Goal: Information Seeking & Learning: Learn about a topic

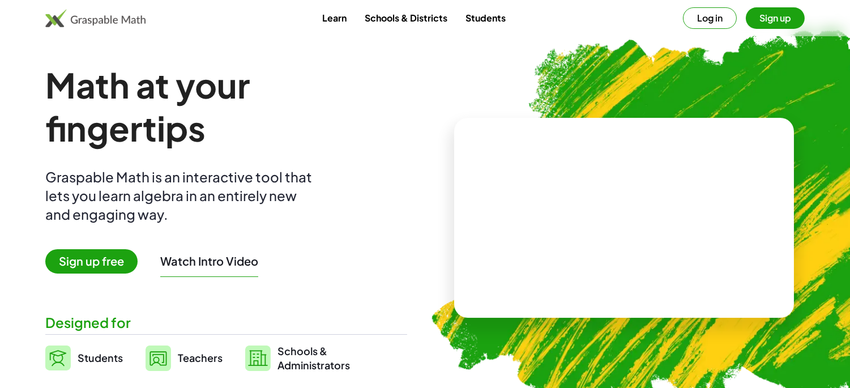
click at [228, 265] on button "Watch Intro Video" at bounding box center [209, 261] width 98 height 15
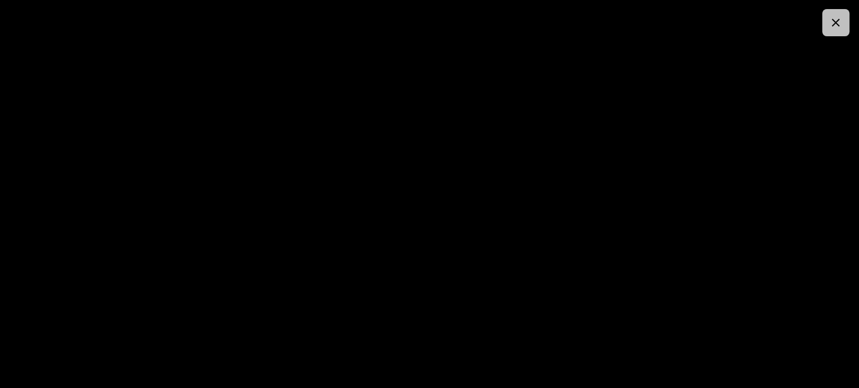
click at [835, 25] on icon "button" at bounding box center [837, 23] width 14 height 14
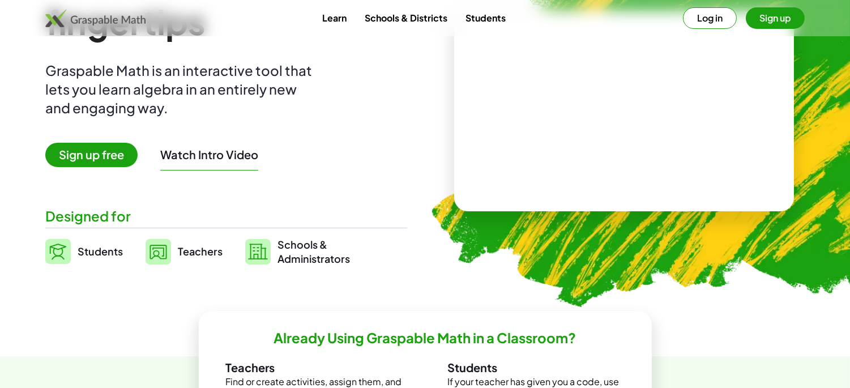
scroll to position [126, 0]
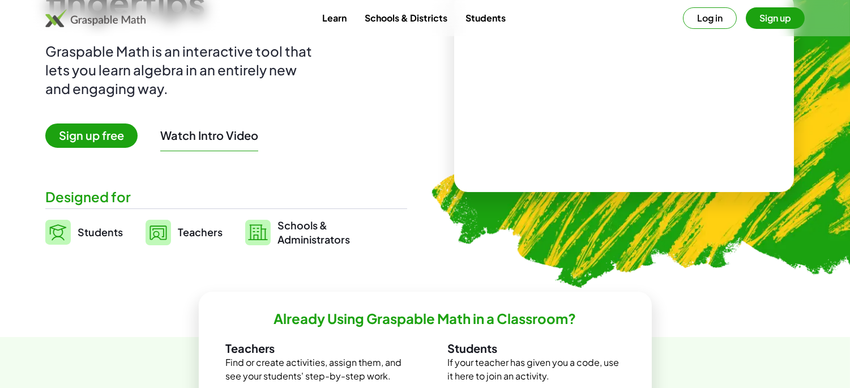
click at [94, 236] on span "Students" at bounding box center [100, 231] width 45 height 13
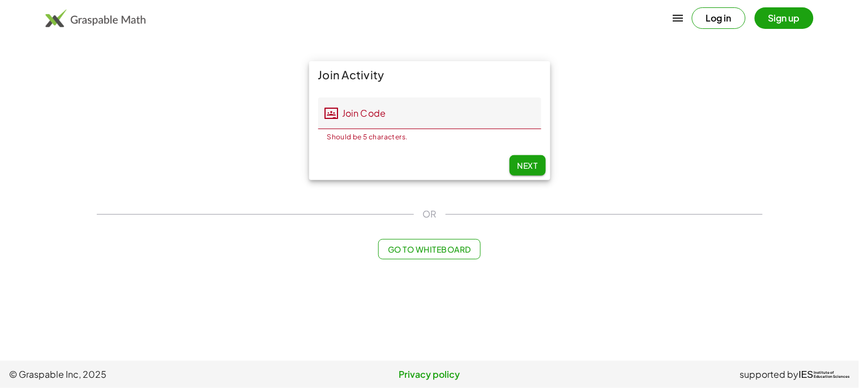
click at [722, 21] on button "Log in" at bounding box center [719, 18] width 54 height 22
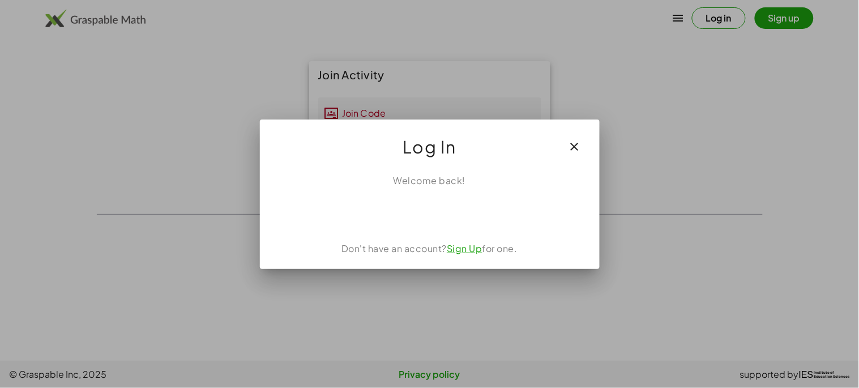
click at [581, 146] on icon "button" at bounding box center [575, 147] width 14 height 14
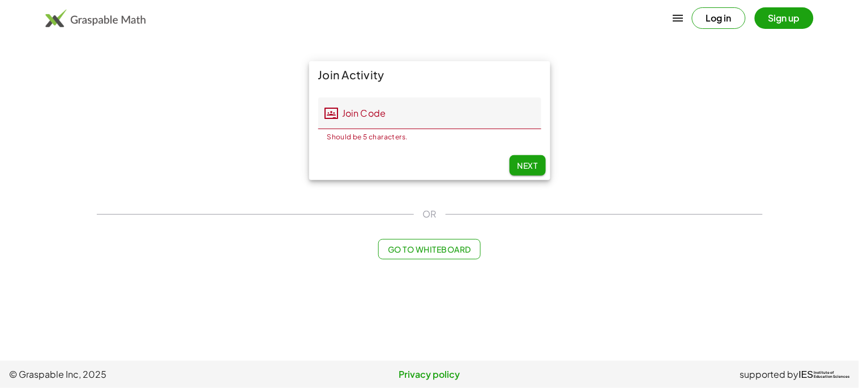
click at [777, 20] on button "Sign up" at bounding box center [784, 18] width 59 height 22
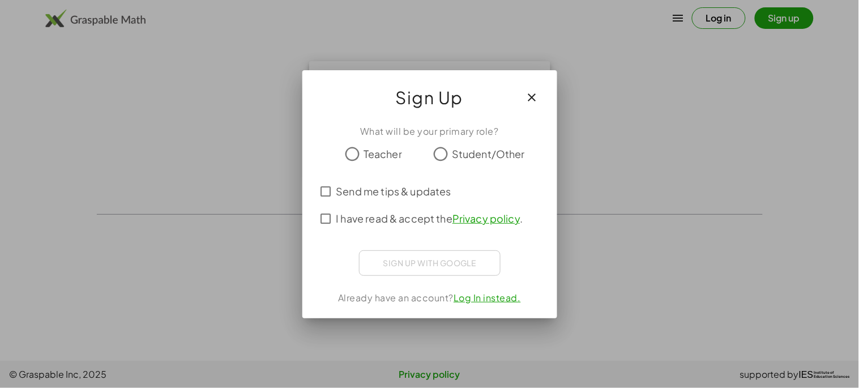
click at [377, 157] on span "Teacher" at bounding box center [383, 153] width 39 height 15
click at [382, 190] on span "Send me tips & updates" at bounding box center [394, 191] width 115 height 15
click at [373, 217] on span "I have read & accept the Privacy policy ." at bounding box center [430, 218] width 187 height 15
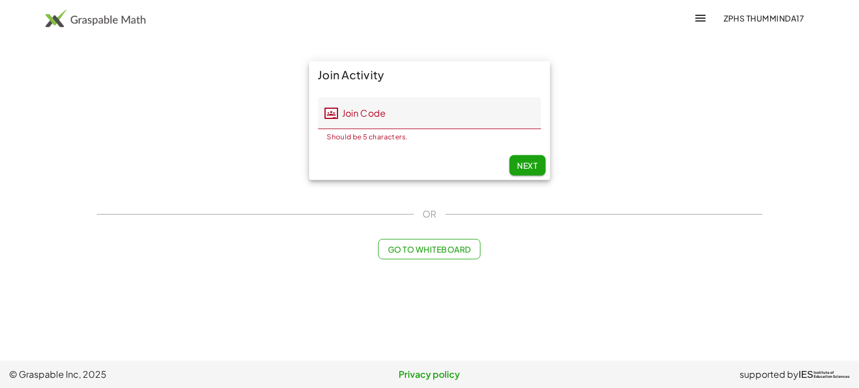
click at [409, 118] on input "Join Code" at bounding box center [440, 113] width 203 height 32
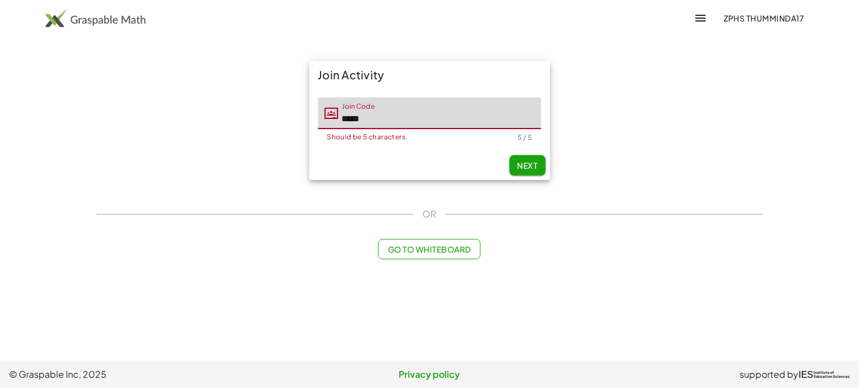
type input "*****"
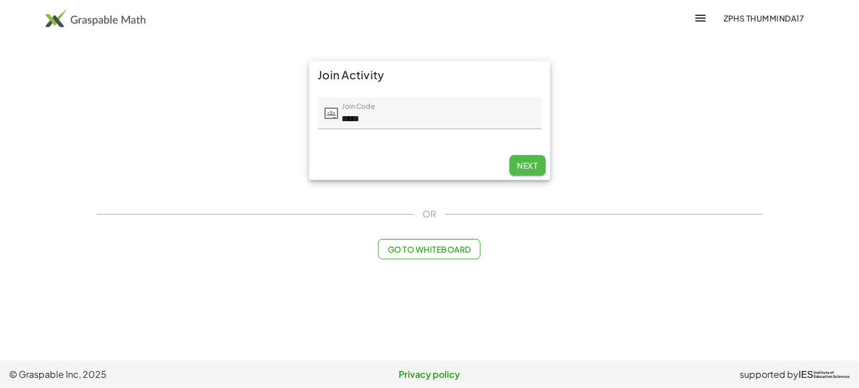
click at [535, 161] on span "Next" at bounding box center [527, 165] width 20 height 10
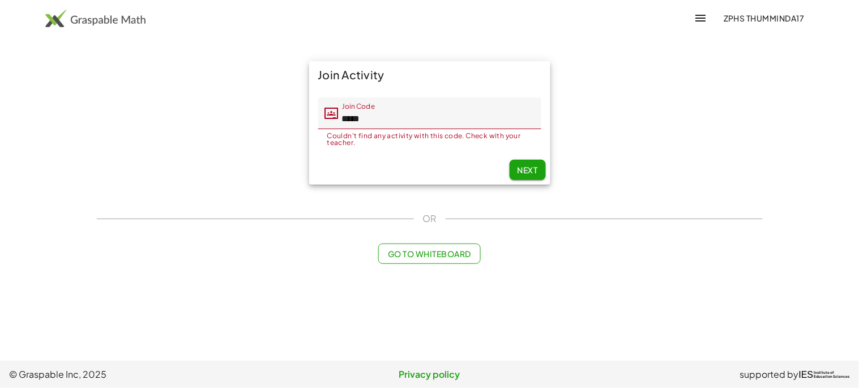
click at [524, 171] on span "Next" at bounding box center [527, 170] width 20 height 10
click at [455, 261] on button "Go to Whiteboard" at bounding box center [429, 254] width 103 height 20
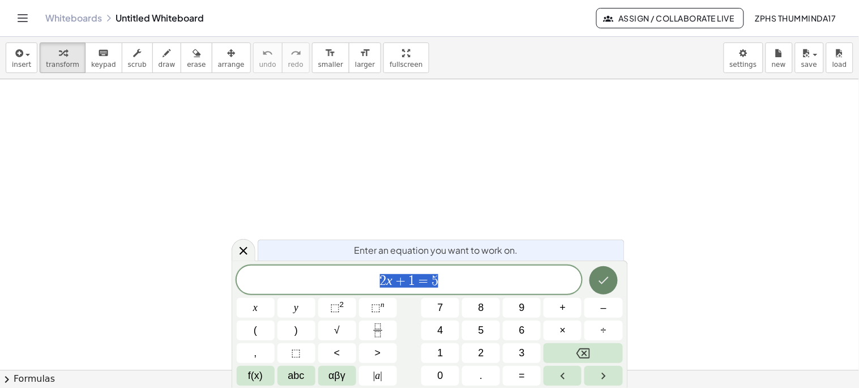
click at [614, 282] on button "Done" at bounding box center [604, 280] width 28 height 28
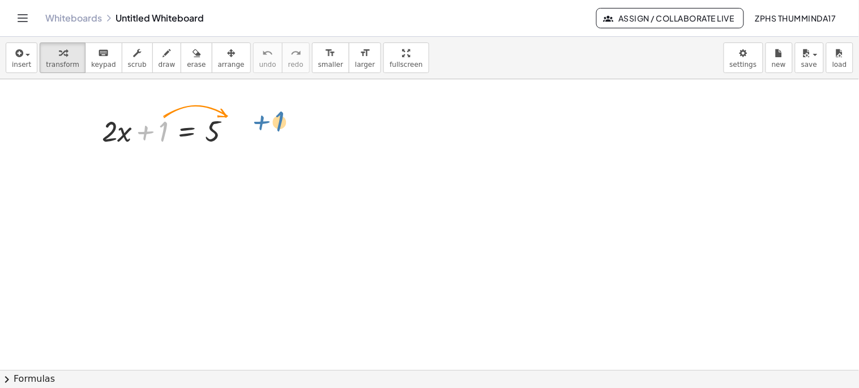
drag, startPoint x: 163, startPoint y: 132, endPoint x: 279, endPoint y: 122, distance: 116.5
drag, startPoint x: 163, startPoint y: 139, endPoint x: 232, endPoint y: 142, distance: 69.7
click at [232, 142] on div at bounding box center [171, 130] width 150 height 39
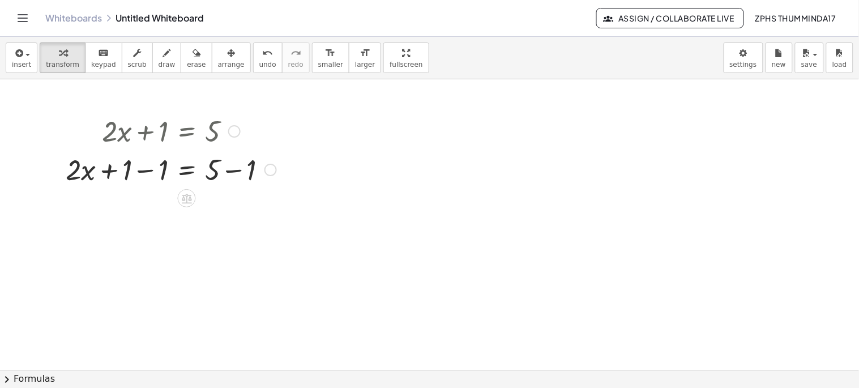
click at [146, 173] on div at bounding box center [171, 169] width 222 height 39
click at [216, 213] on div at bounding box center [171, 207] width 222 height 39
click at [186, 240] on icon at bounding box center [187, 237] width 10 height 10
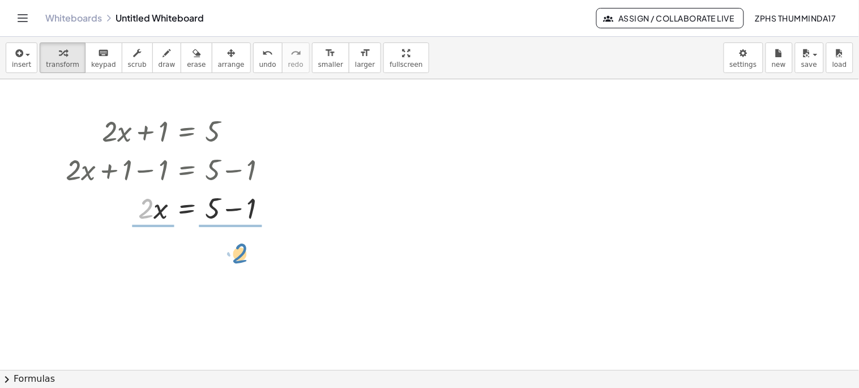
drag, startPoint x: 144, startPoint y: 211, endPoint x: 224, endPoint y: 230, distance: 82.2
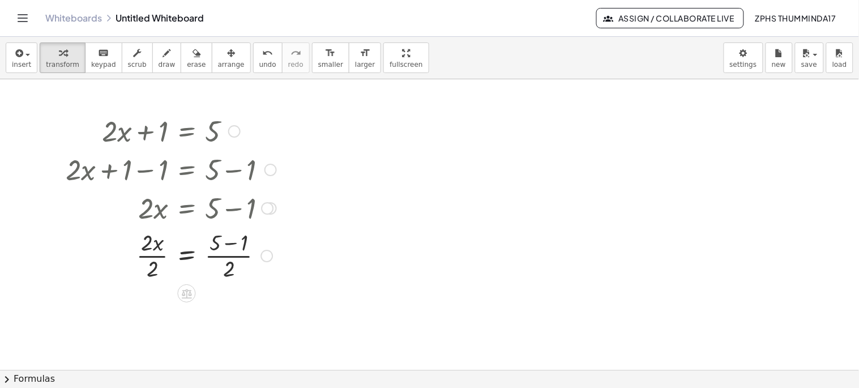
click at [146, 249] on div at bounding box center [171, 255] width 222 height 57
click at [172, 284] on div "+ · 2 · x + 1 = 5 + · 2 · x + 1 − 1 = + 5 − 1 + · 2 · x + 0 = + 5 − 1 · 2 · x =…" at bounding box center [167, 197] width 236 height 178
click at [172, 259] on div at bounding box center [171, 255] width 222 height 57
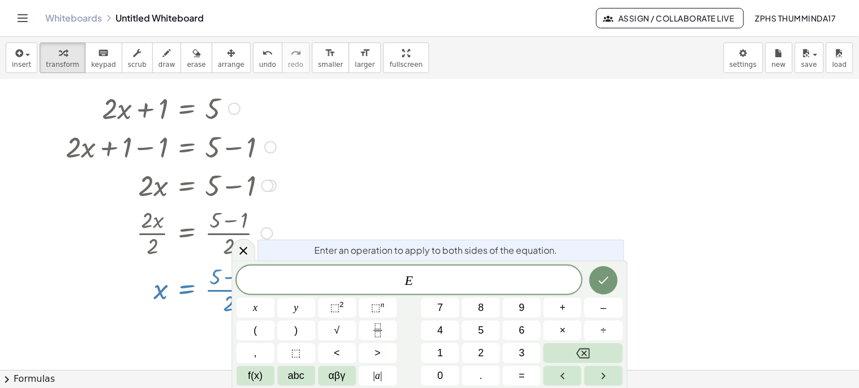
scroll to position [23, 0]
click at [600, 284] on icon "Done" at bounding box center [604, 281] width 14 height 14
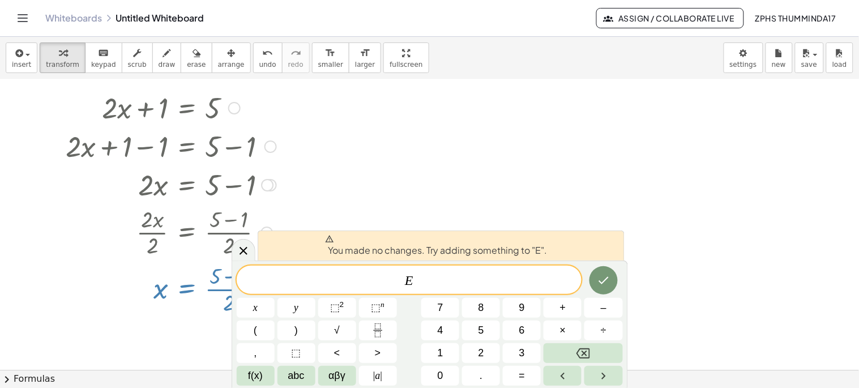
click at [645, 205] on div at bounding box center [429, 383] width 859 height 655
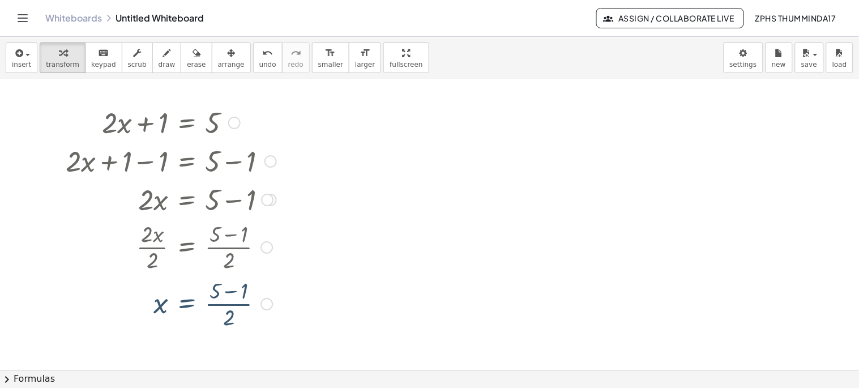
scroll to position [0, 0]
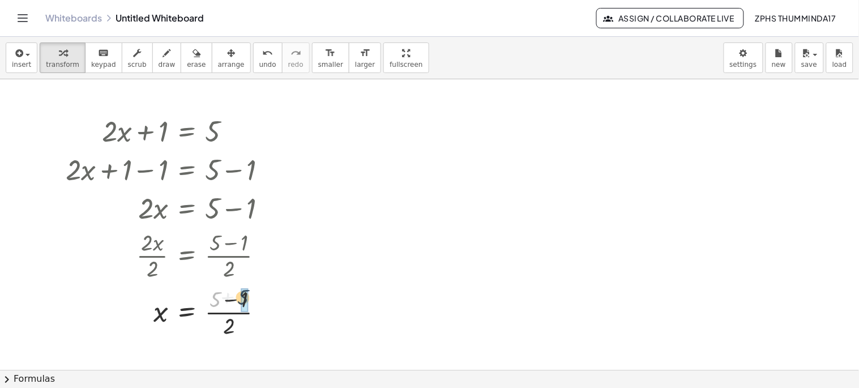
drag, startPoint x: 212, startPoint y: 304, endPoint x: 240, endPoint y: 301, distance: 27.9
drag, startPoint x: 218, startPoint y: 326, endPoint x: 217, endPoint y: 301, distance: 25.0
drag, startPoint x: 214, startPoint y: 213, endPoint x: 253, endPoint y: 214, distance: 39.7
click at [253, 214] on div at bounding box center [174, 207] width 224 height 39
drag, startPoint x: 216, startPoint y: 171, endPoint x: 248, endPoint y: 173, distance: 32.3
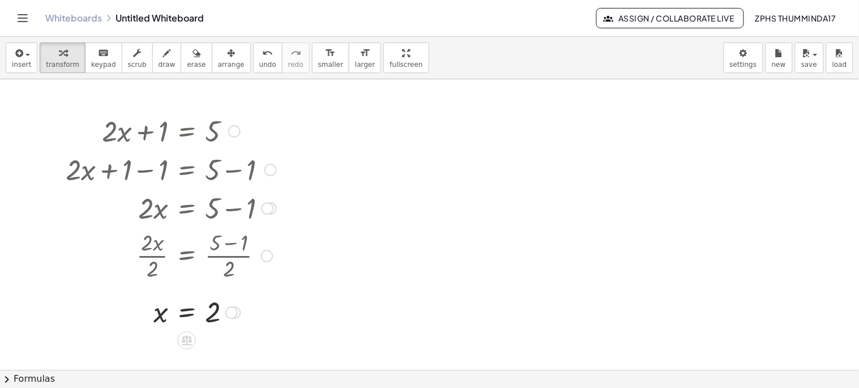
click at [248, 173] on div at bounding box center [171, 169] width 222 height 39
click at [812, 65] on span "save" at bounding box center [810, 65] width 16 height 8
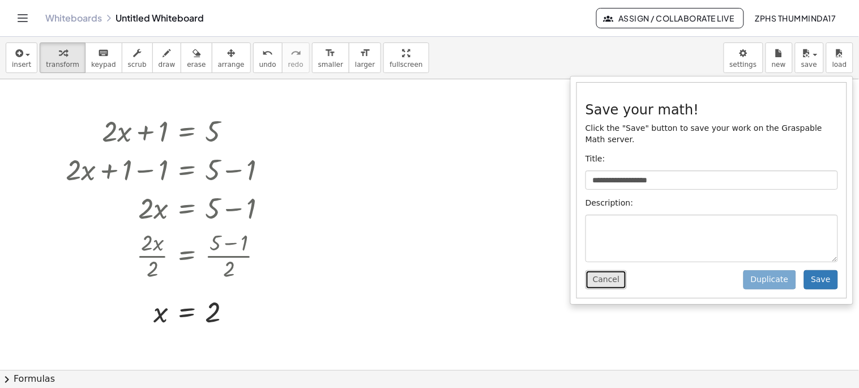
click at [588, 271] on button "Cancel" at bounding box center [606, 279] width 41 height 19
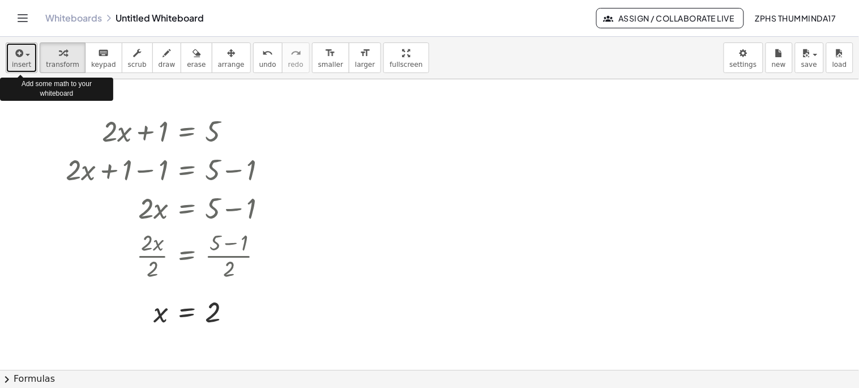
click at [25, 63] on span "insert" at bounding box center [21, 65] width 19 height 8
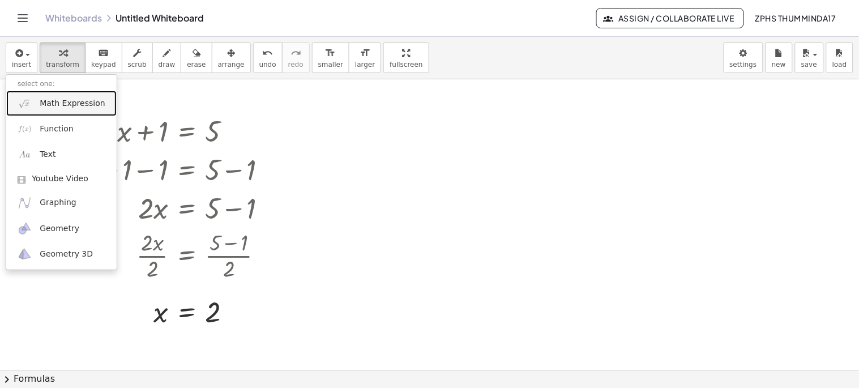
click at [86, 109] on link "Math Expression" at bounding box center [61, 103] width 110 height 25
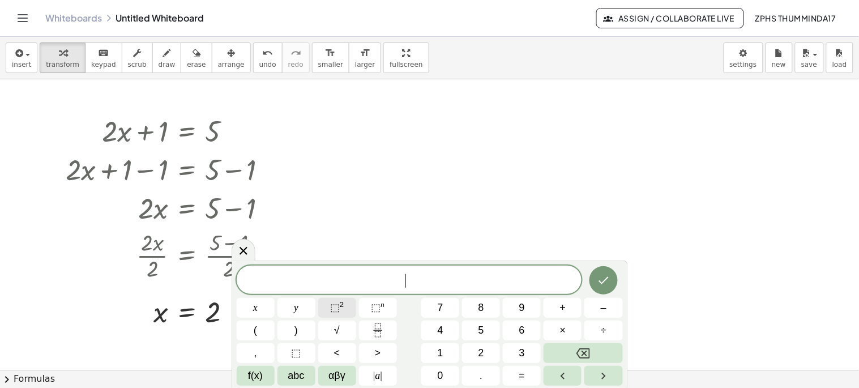
click at [338, 310] on span "⬚" at bounding box center [335, 307] width 10 height 11
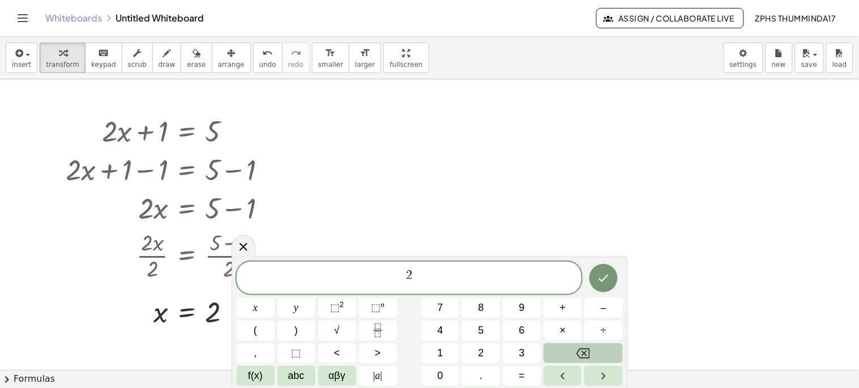
click at [601, 352] on button "Backspace" at bounding box center [583, 353] width 79 height 20
click at [601, 347] on button "Backspace" at bounding box center [583, 353] width 79 height 20
click at [343, 309] on span "⬚ 2" at bounding box center [337, 307] width 14 height 15
click at [608, 274] on icon "Done" at bounding box center [604, 276] width 14 height 14
click at [596, 279] on button "Done" at bounding box center [604, 276] width 28 height 28
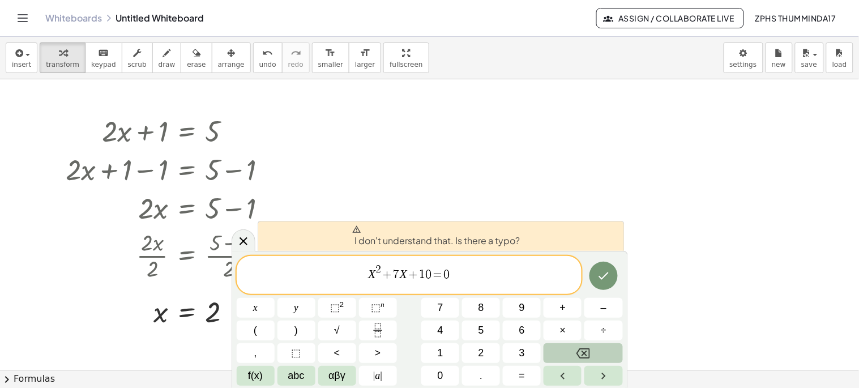
click at [578, 355] on icon "Backspace" at bounding box center [584, 354] width 14 height 14
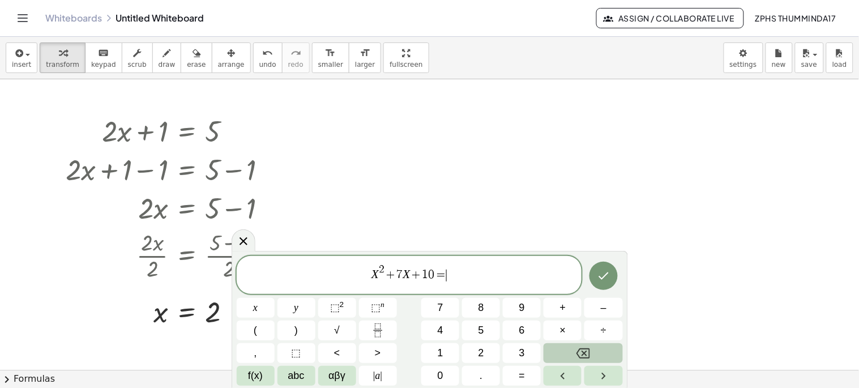
click at [578, 355] on icon "Backspace" at bounding box center [584, 353] width 14 height 10
click at [579, 355] on icon "Backspace" at bounding box center [584, 353] width 14 height 10
click at [607, 276] on icon "Done" at bounding box center [604, 276] width 14 height 14
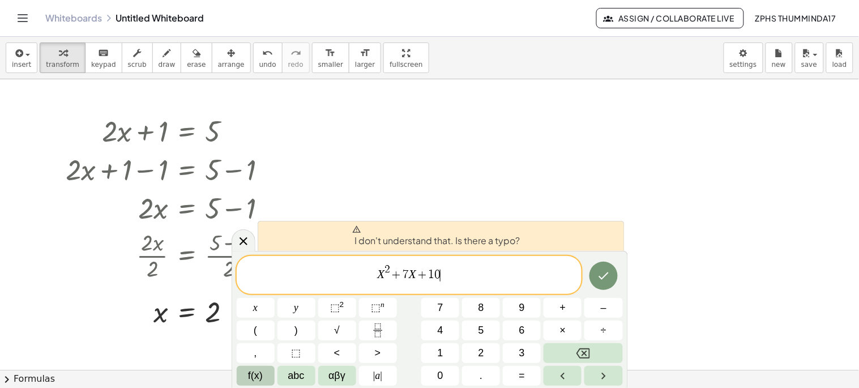
click at [248, 378] on span "f(x)" at bounding box center [255, 375] width 15 height 15
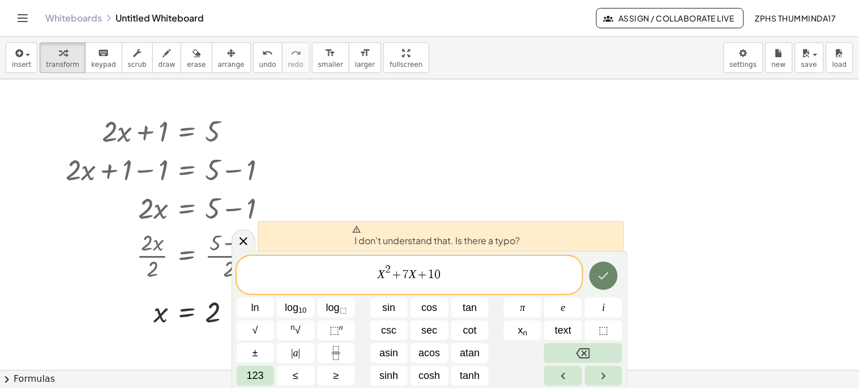
click at [614, 272] on button "Done" at bounding box center [604, 276] width 28 height 28
click at [579, 360] on button "Backspace" at bounding box center [583, 353] width 78 height 20
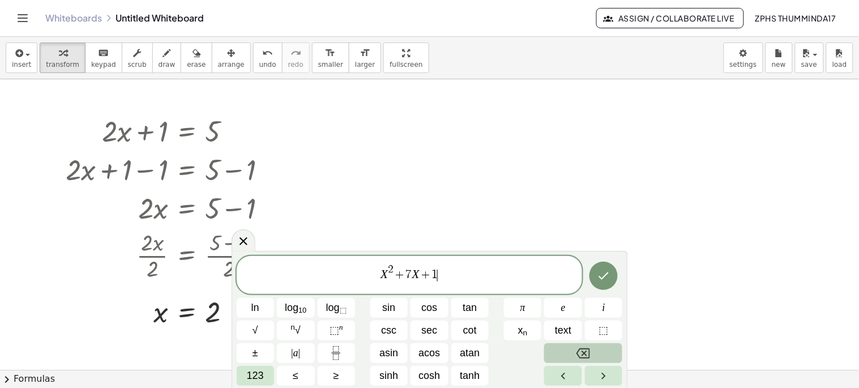
click at [579, 360] on button "Backspace" at bounding box center [583, 353] width 78 height 20
click at [578, 360] on button "Backspace" at bounding box center [583, 353] width 78 height 20
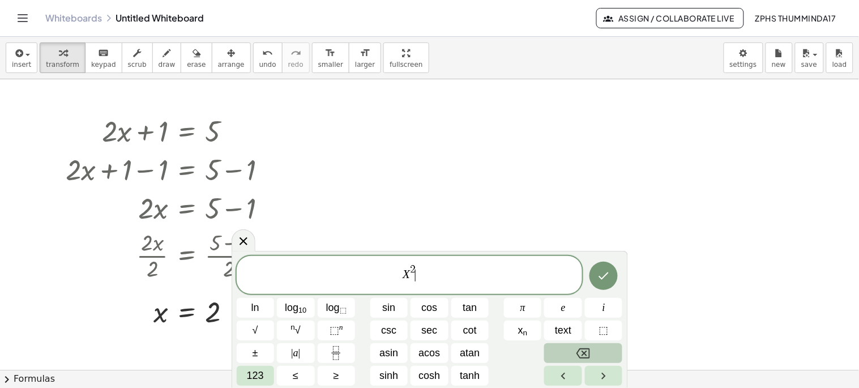
click at [578, 360] on icon "Backspace" at bounding box center [584, 354] width 14 height 14
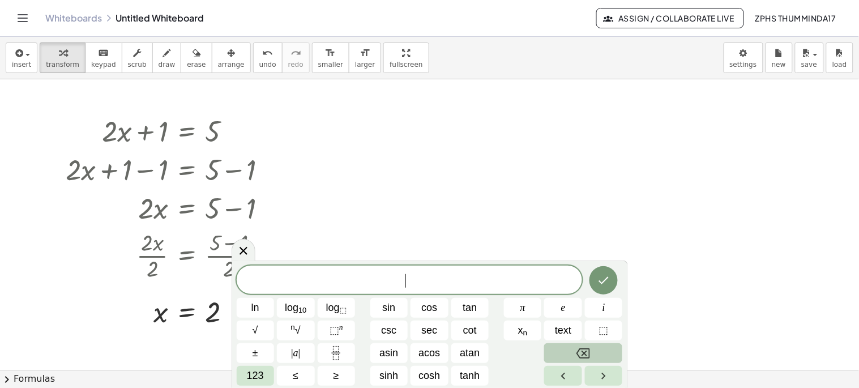
click at [578, 360] on icon "Backspace" at bounding box center [584, 354] width 14 height 14
click at [578, 359] on icon "Backspace" at bounding box center [584, 354] width 14 height 14
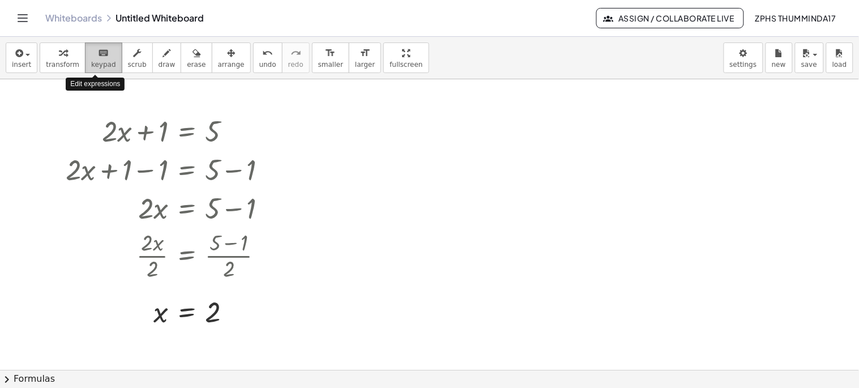
click at [96, 70] on button "keyboard keypad" at bounding box center [103, 57] width 37 height 31
click at [98, 71] on button "keyboard keypad" at bounding box center [103, 57] width 37 height 31
click at [128, 54] on div "button" at bounding box center [137, 53] width 19 height 14
click at [165, 120] on div "▲" at bounding box center [163, 117] width 7 height 10
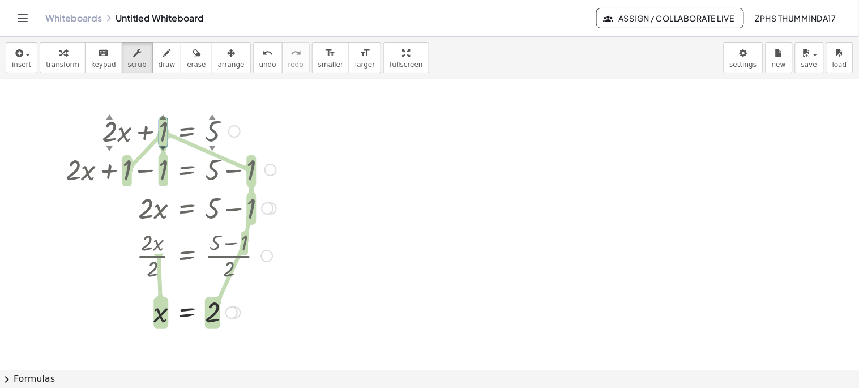
click at [245, 118] on div at bounding box center [171, 130] width 222 height 39
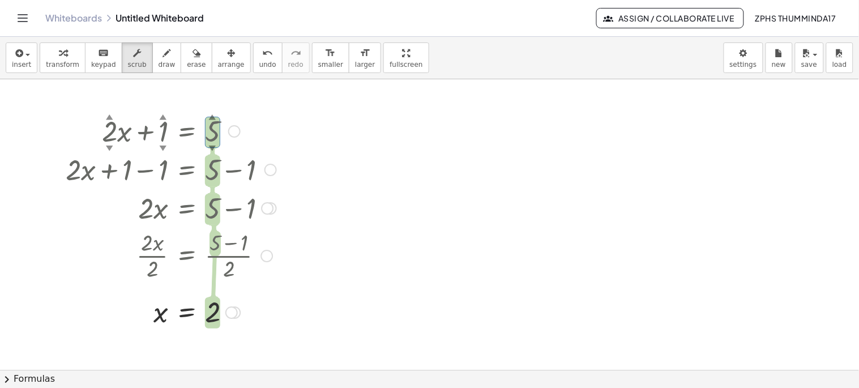
click at [163, 117] on div "▲" at bounding box center [163, 117] width 7 height 10
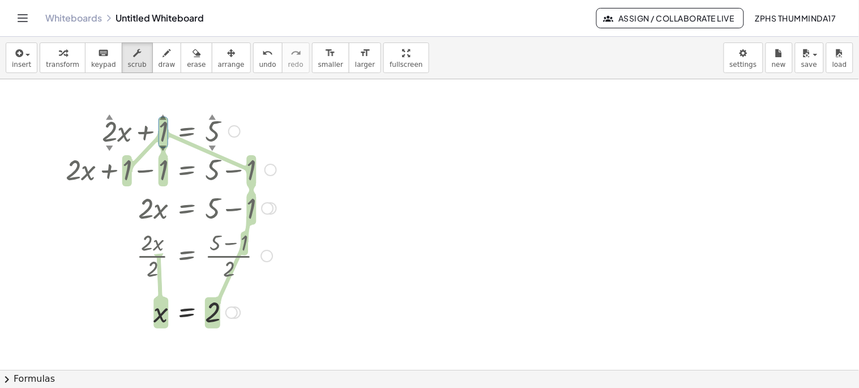
click at [211, 117] on div "▲" at bounding box center [212, 117] width 7 height 10
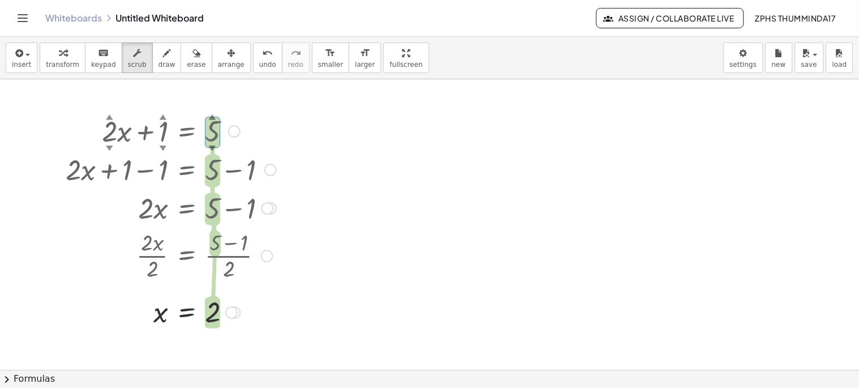
click at [251, 169] on div at bounding box center [171, 169] width 222 height 39
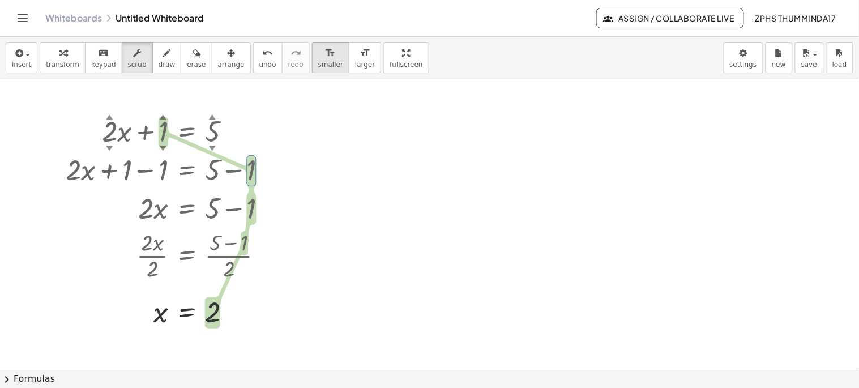
click at [318, 65] on span "smaller" at bounding box center [330, 65] width 25 height 8
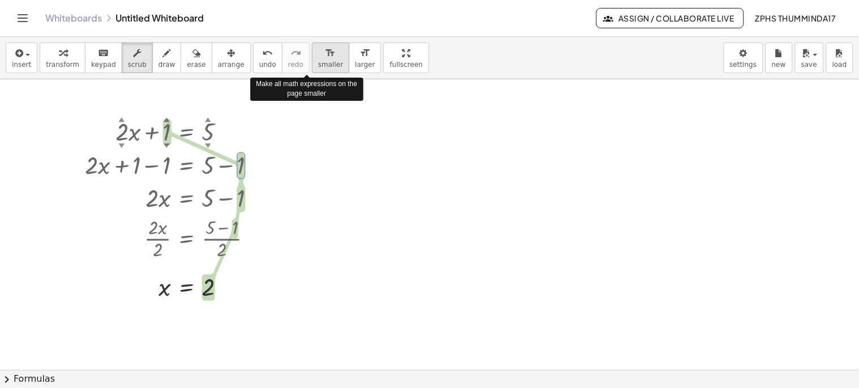
click at [318, 65] on span "smaller" at bounding box center [330, 65] width 25 height 8
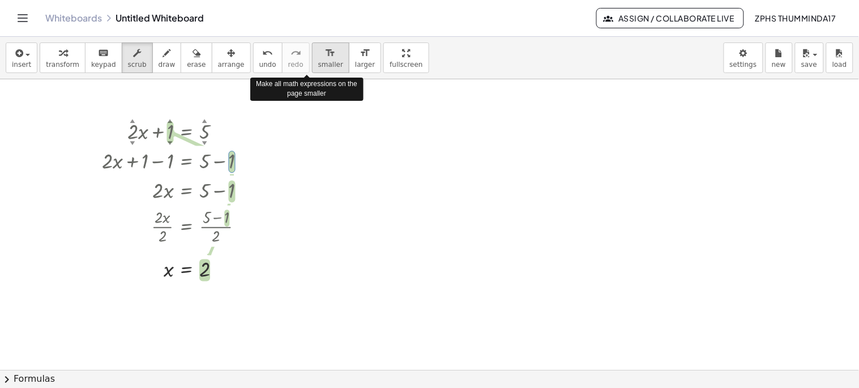
click at [318, 65] on span "smaller" at bounding box center [330, 65] width 25 height 8
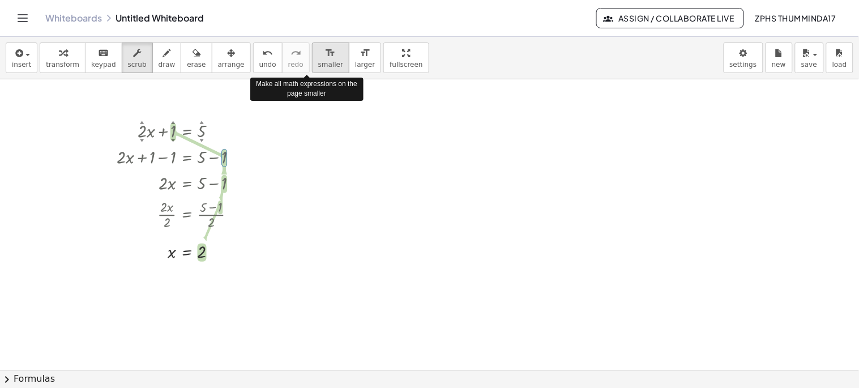
click at [318, 65] on span "smaller" at bounding box center [330, 65] width 25 height 8
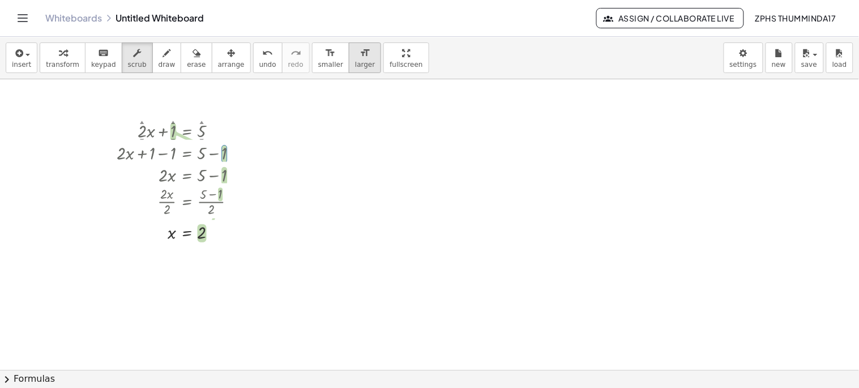
click at [355, 61] on span "larger" at bounding box center [365, 65] width 20 height 8
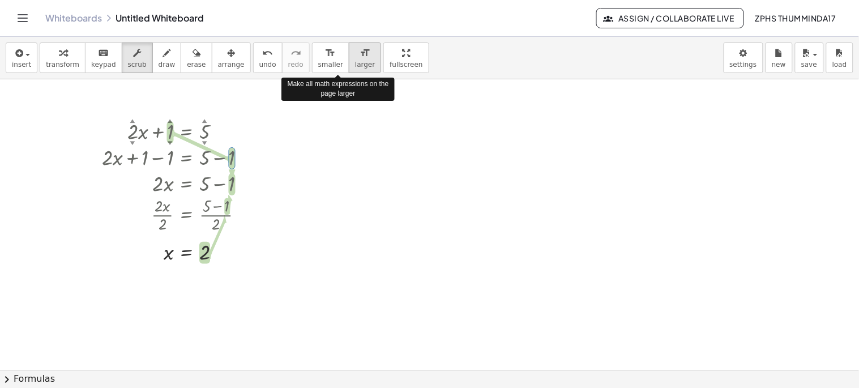
click at [355, 61] on span "larger" at bounding box center [365, 65] width 20 height 8
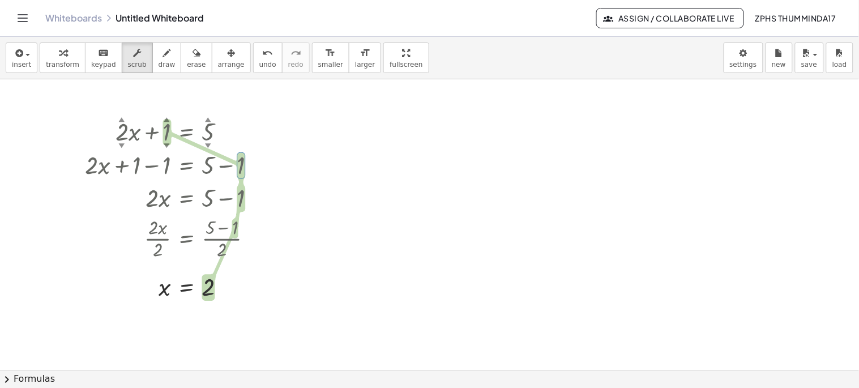
click at [25, 20] on icon "Toggle navigation" at bounding box center [23, 18] width 14 height 14
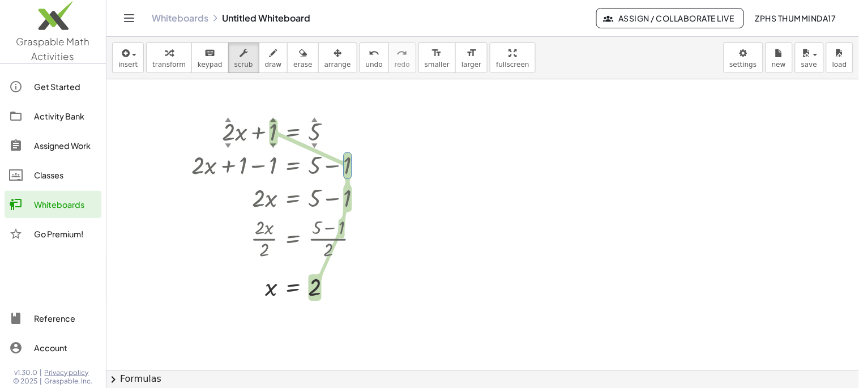
click at [198, 19] on link "Whiteboards" at bounding box center [180, 17] width 57 height 11
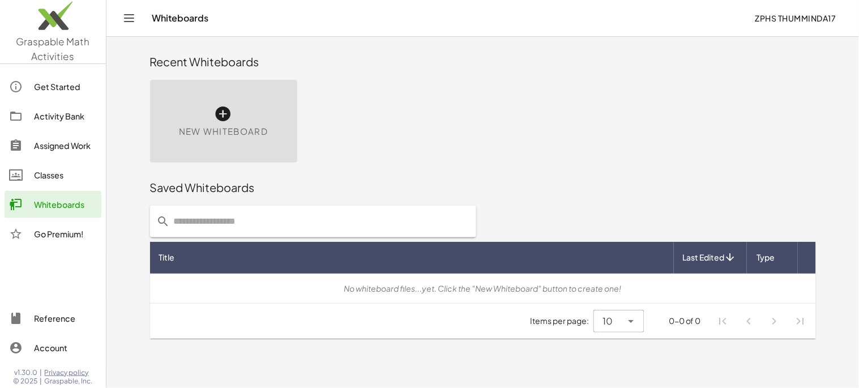
click at [210, 116] on div "New Whiteboard" at bounding box center [223, 121] width 147 height 83
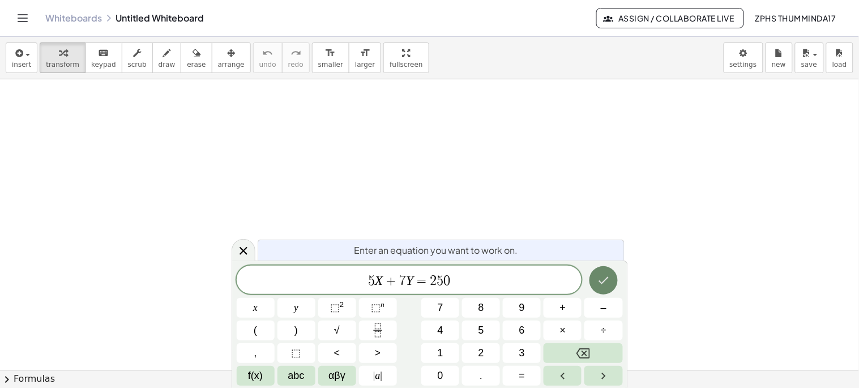
click at [611, 282] on button "Done" at bounding box center [604, 280] width 28 height 28
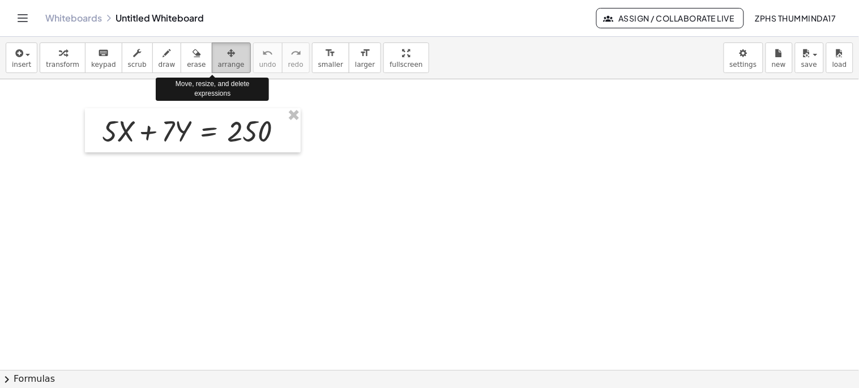
click at [222, 61] on span "arrange" at bounding box center [231, 65] width 27 height 8
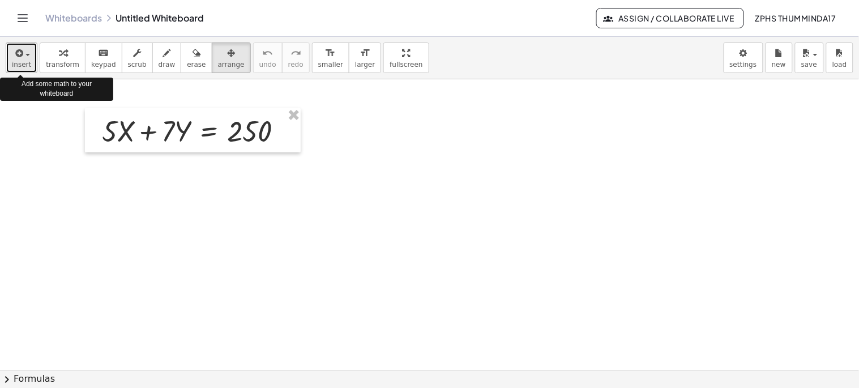
click at [33, 69] on button "insert" at bounding box center [22, 57] width 32 height 31
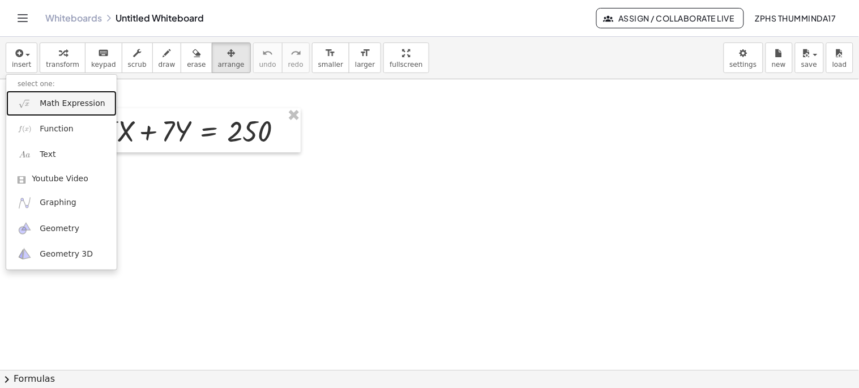
click at [76, 107] on span "Math Expression" at bounding box center [72, 103] width 65 height 11
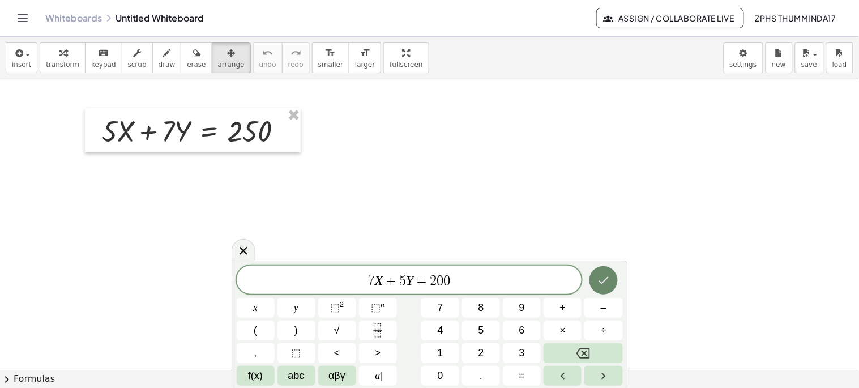
click at [598, 286] on icon "Done" at bounding box center [604, 281] width 14 height 14
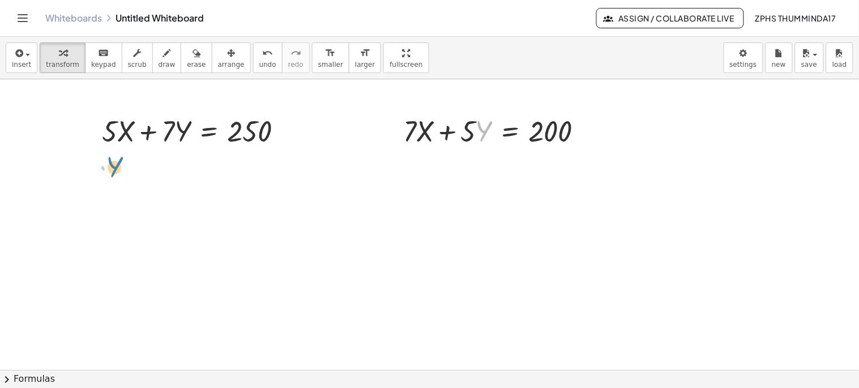
drag, startPoint x: 492, startPoint y: 135, endPoint x: 125, endPoint y: 176, distance: 368.9
click at [125, 171] on div "+ · 5 · X + · 7 · Y = 250 · Y + · 5 + · 7 · X + · 5 · Y = 200" at bounding box center [429, 369] width 859 height 581
click at [418, 137] on div at bounding box center [498, 130] width 201 height 39
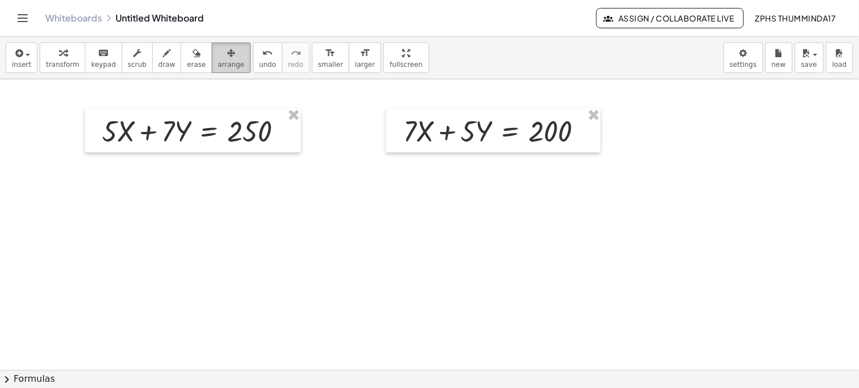
click at [227, 59] on icon "button" at bounding box center [231, 53] width 8 height 14
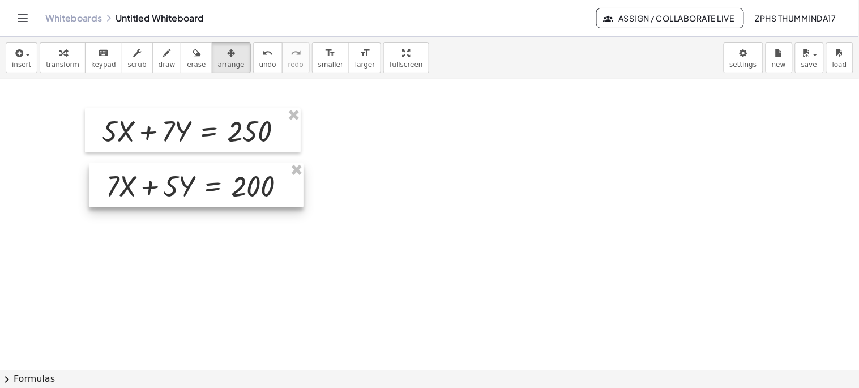
drag, startPoint x: 459, startPoint y: 151, endPoint x: 161, endPoint y: 206, distance: 302.4
click at [161, 206] on div at bounding box center [196, 185] width 215 height 44
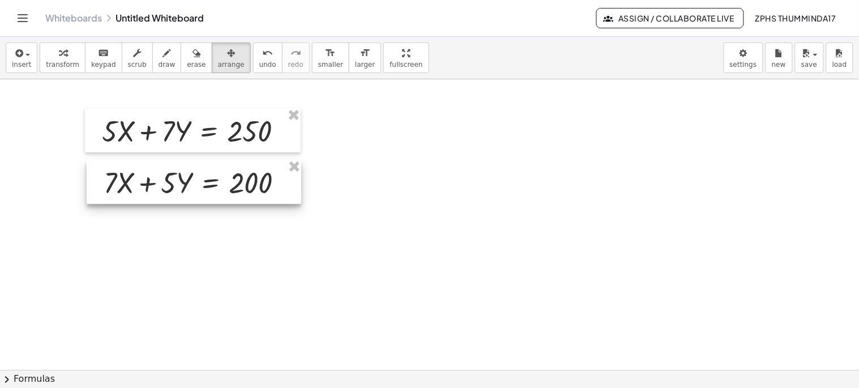
click at [157, 202] on div at bounding box center [194, 182] width 215 height 44
click at [387, 222] on div at bounding box center [429, 369] width 859 height 581
click at [71, 222] on div at bounding box center [429, 369] width 859 height 581
drag, startPoint x: 69, startPoint y: 215, endPoint x: 383, endPoint y: 188, distance: 315.6
click at [383, 188] on div at bounding box center [429, 369] width 859 height 581
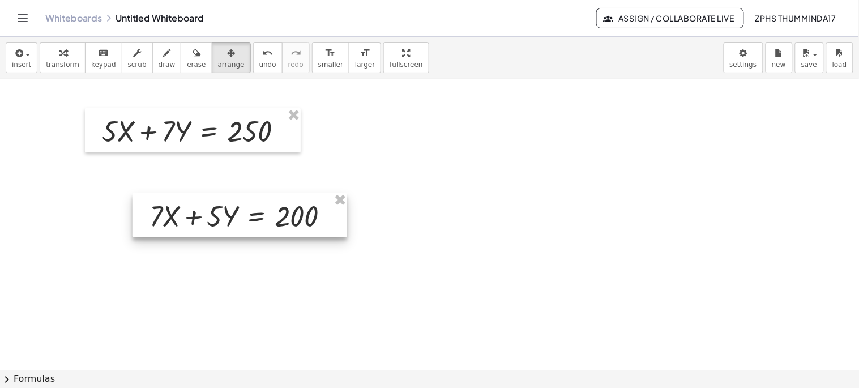
drag, startPoint x: 119, startPoint y: 183, endPoint x: 353, endPoint y: 199, distance: 234.5
click at [347, 202] on div at bounding box center [240, 215] width 215 height 44
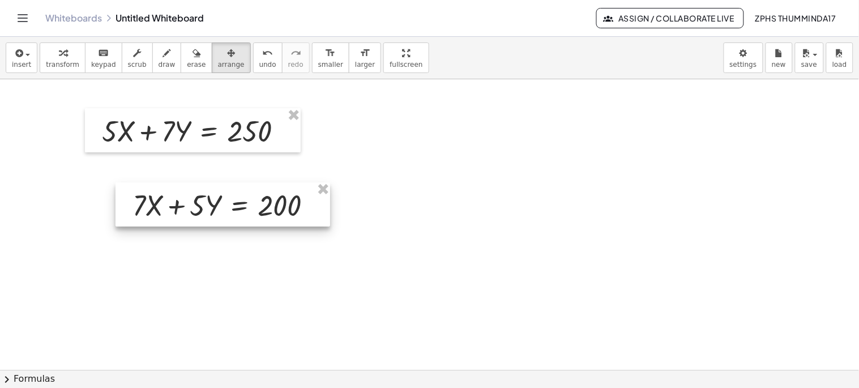
drag, startPoint x: 347, startPoint y: 210, endPoint x: 138, endPoint y: 210, distance: 208.5
click at [138, 210] on div at bounding box center [223, 204] width 215 height 44
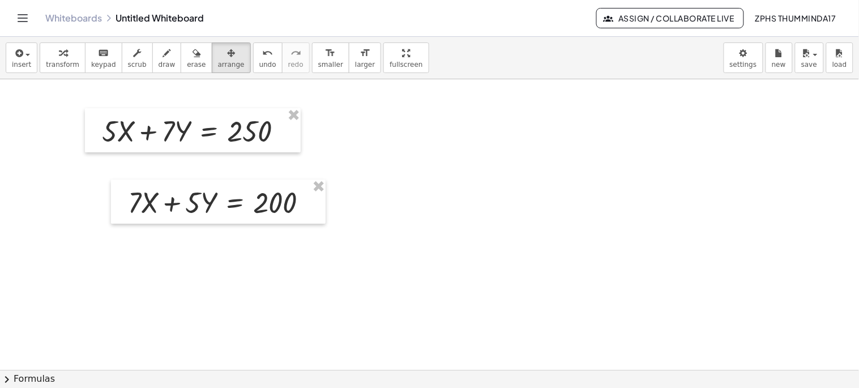
click at [453, 224] on div at bounding box center [429, 369] width 859 height 581
click at [65, 63] on span "transform" at bounding box center [62, 65] width 33 height 8
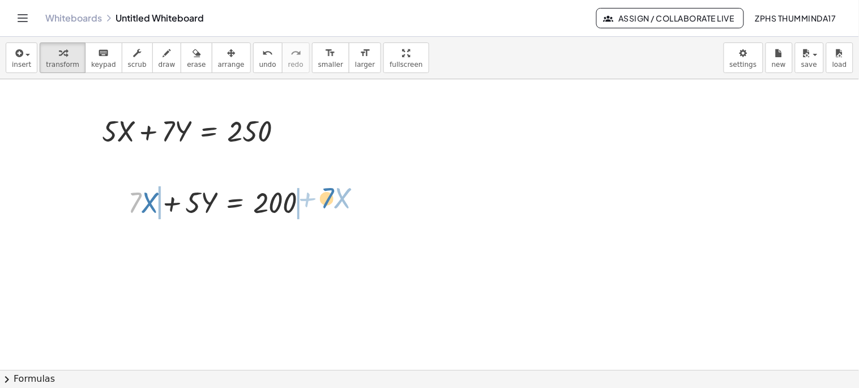
drag, startPoint x: 134, startPoint y: 211, endPoint x: 327, endPoint y: 206, distance: 192.7
click at [327, 206] on div "+ · 5 · X + · 7 · Y = 250 · 7 + · X + · 7 · X + · 5 · Y = 200" at bounding box center [429, 369] width 859 height 581
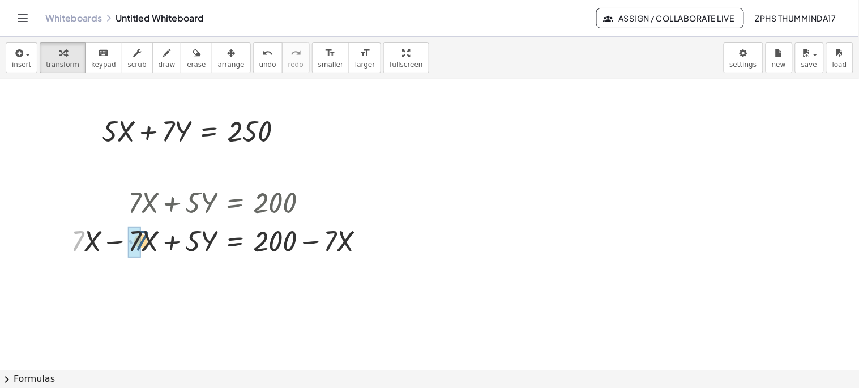
drag, startPoint x: 82, startPoint y: 241, endPoint x: 145, endPoint y: 241, distance: 63.5
click at [145, 241] on div at bounding box center [222, 240] width 315 height 39
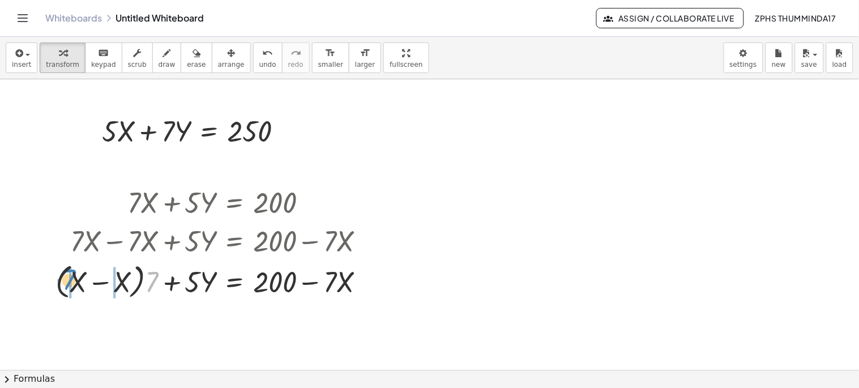
drag, startPoint x: 151, startPoint y: 281, endPoint x: 65, endPoint y: 280, distance: 86.7
click at [65, 280] on div at bounding box center [215, 280] width 330 height 43
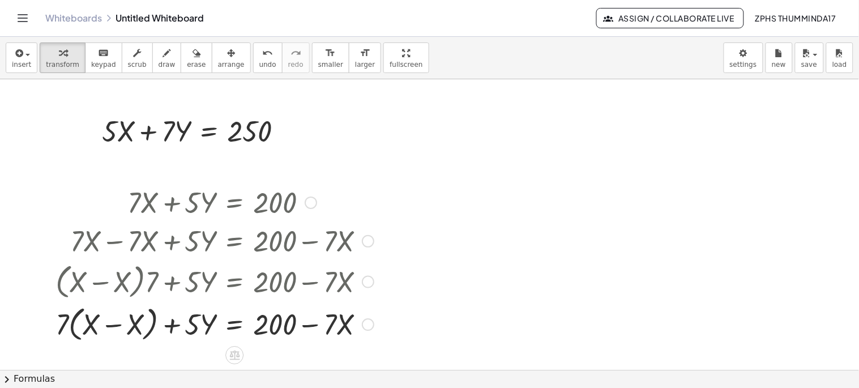
click at [256, 325] on div at bounding box center [215, 324] width 330 height 43
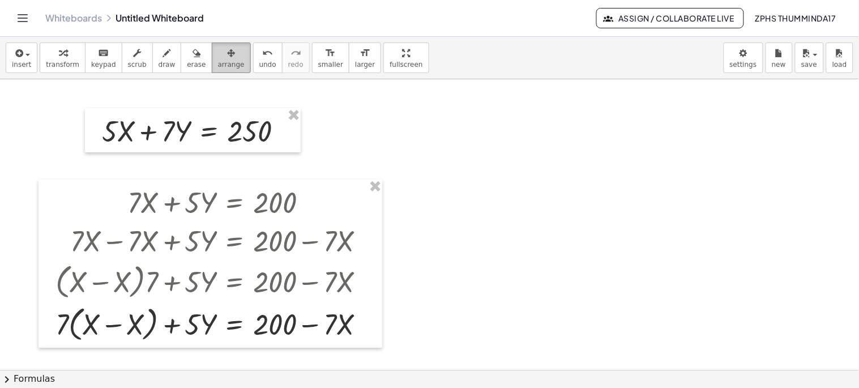
click at [218, 61] on span "arrange" at bounding box center [231, 65] width 27 height 8
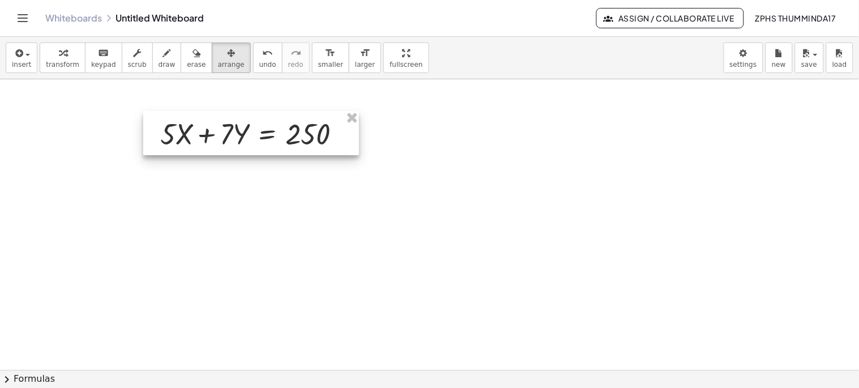
drag, startPoint x: 123, startPoint y: 134, endPoint x: 159, endPoint y: 139, distance: 36.0
click at [170, 138] on div at bounding box center [251, 133] width 216 height 44
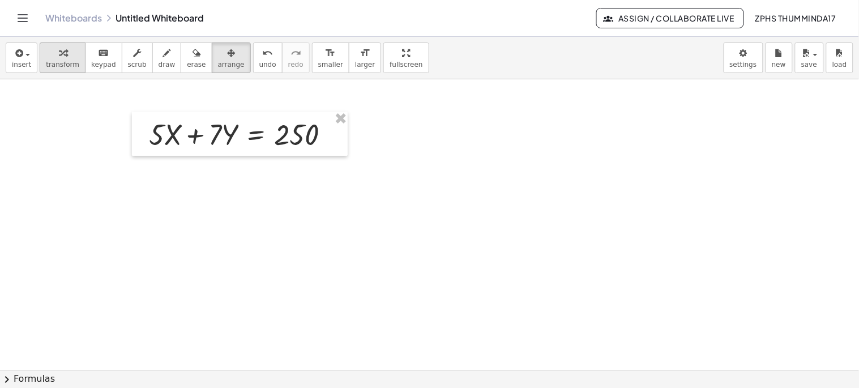
click at [50, 63] on span "transform" at bounding box center [62, 65] width 33 height 8
drag, startPoint x: 151, startPoint y: 117, endPoint x: 155, endPoint y: 148, distance: 31.4
click at [160, 142] on div at bounding box center [244, 133] width 202 height 39
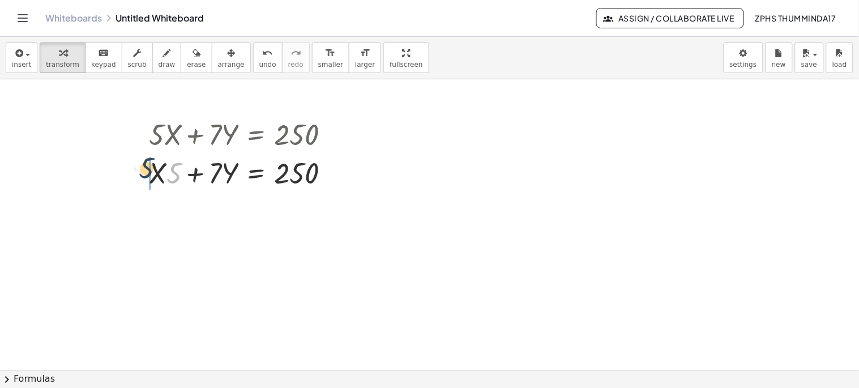
drag, startPoint x: 172, startPoint y: 177, endPoint x: 144, endPoint y: 172, distance: 28.8
click at [144, 172] on div "+ · 5 · X + · 7 · Y = 250 · 5 + · 5 · X + · 7 · Y = 250" at bounding box center [240, 153] width 216 height 83
click at [298, 176] on div at bounding box center [244, 172] width 202 height 39
drag, startPoint x: 156, startPoint y: 188, endPoint x: 357, endPoint y: 180, distance: 201.3
click at [357, 180] on div "+ · 5 · X + · 7 · Y = 250 + · X · 5 + · 7 · Y = 250 · 5 + · X + · 5 · X + · 7 ·…" at bounding box center [429, 369] width 859 height 581
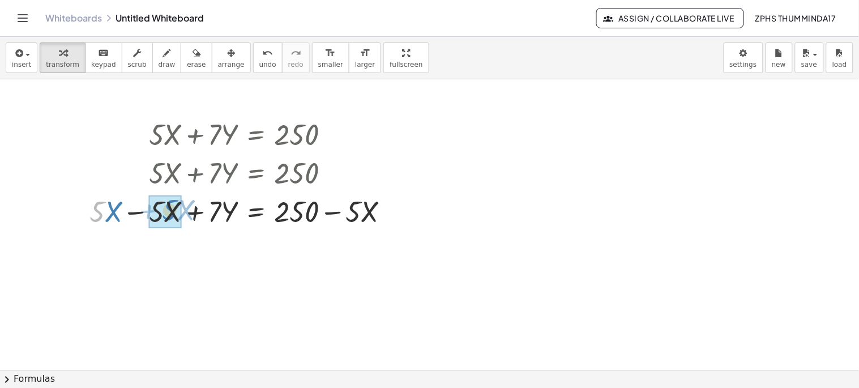
drag, startPoint x: 101, startPoint y: 219, endPoint x: 173, endPoint y: 223, distance: 72.7
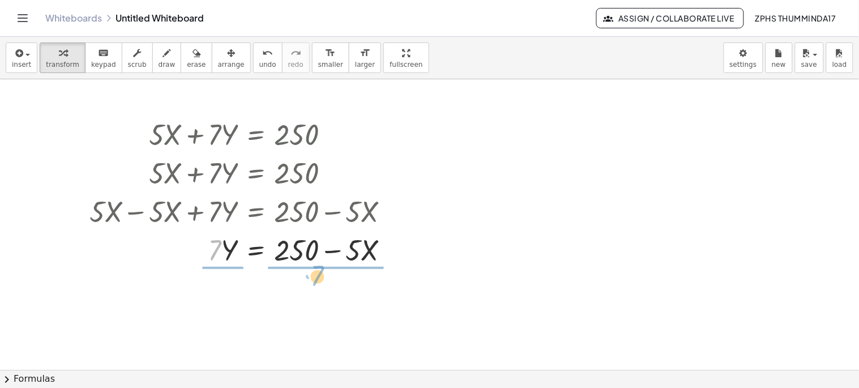
drag, startPoint x: 216, startPoint y: 255, endPoint x: 323, endPoint y: 283, distance: 110.2
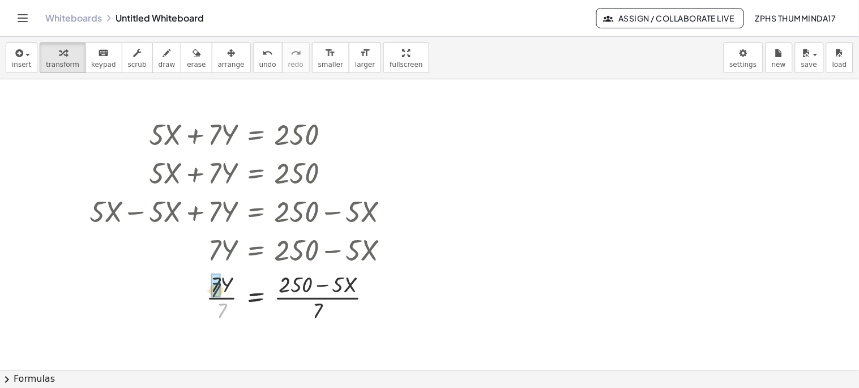
drag, startPoint x: 224, startPoint y: 309, endPoint x: 218, endPoint y: 287, distance: 23.0
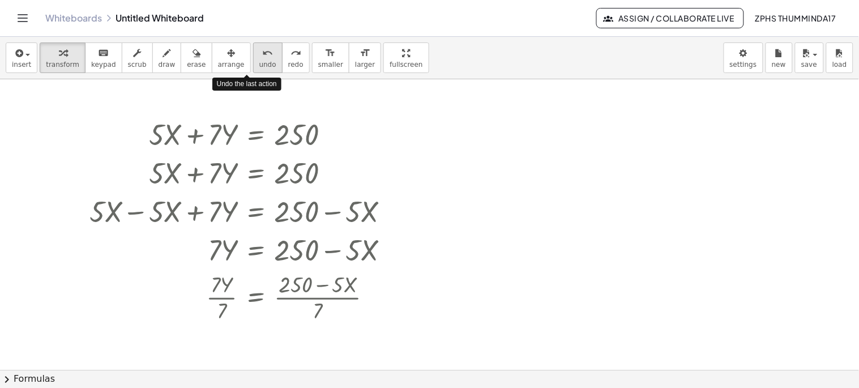
click at [259, 63] on span "undo" at bounding box center [267, 65] width 17 height 8
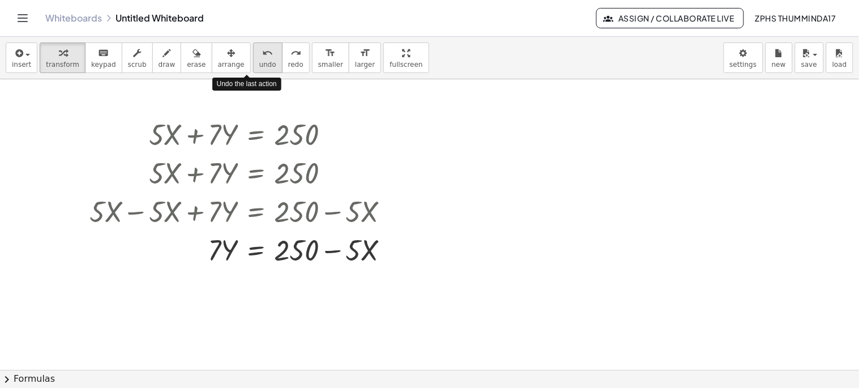
click at [259, 63] on span "undo" at bounding box center [267, 65] width 17 height 8
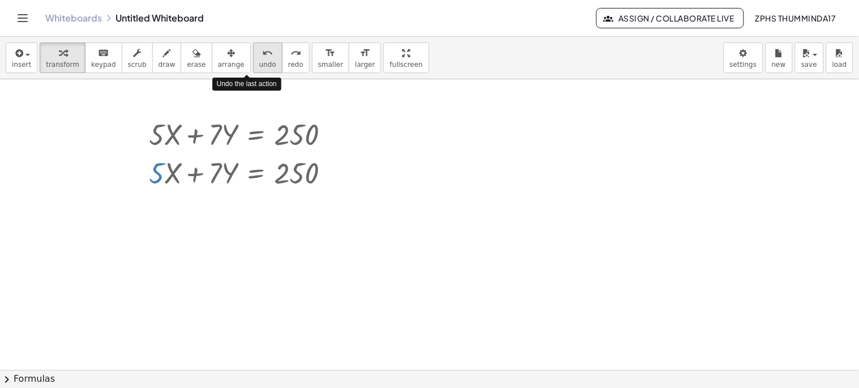
click at [259, 63] on span "undo" at bounding box center [267, 65] width 17 height 8
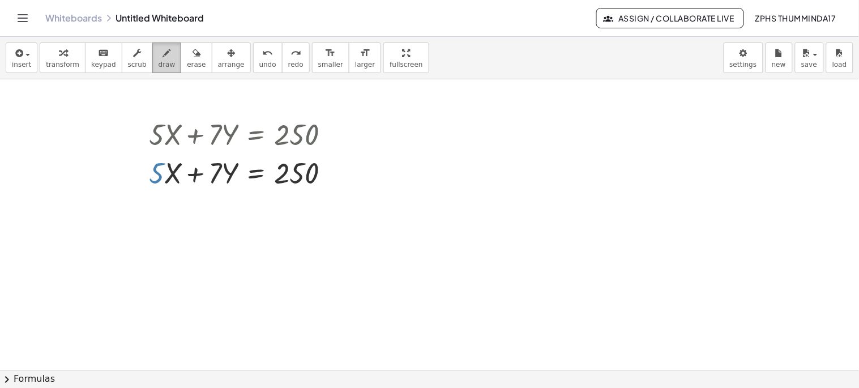
click at [159, 65] on span "draw" at bounding box center [167, 65] width 17 height 8
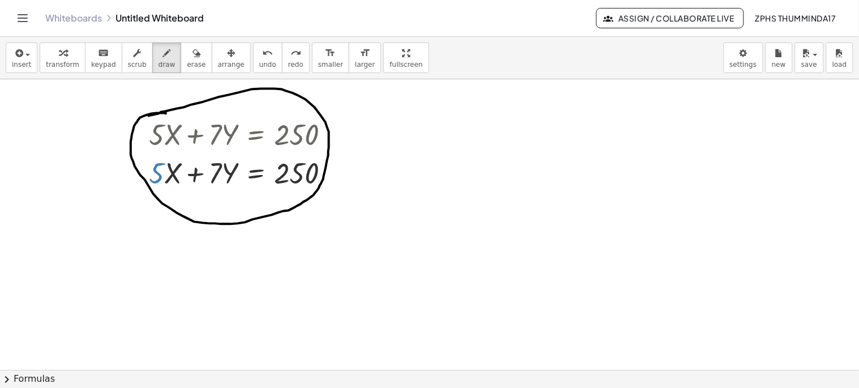
drag, startPoint x: 166, startPoint y: 114, endPoint x: 146, endPoint y: 117, distance: 20.0
click at [146, 117] on div at bounding box center [429, 369] width 859 height 581
click at [31, 55] on button "insert" at bounding box center [22, 57] width 32 height 31
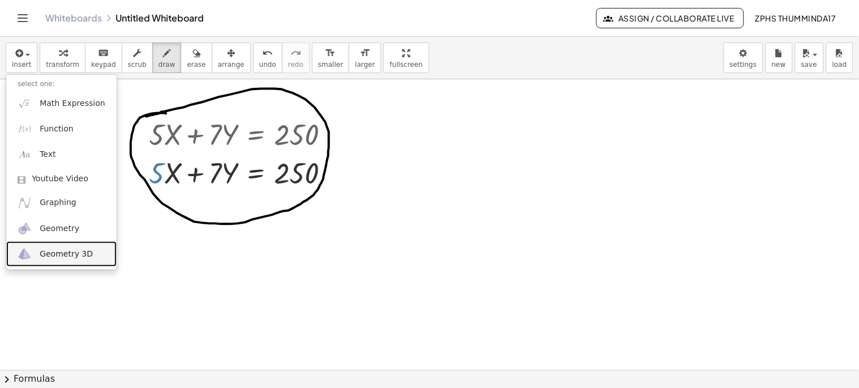
click at [61, 256] on span "Geometry 3D" at bounding box center [66, 254] width 53 height 11
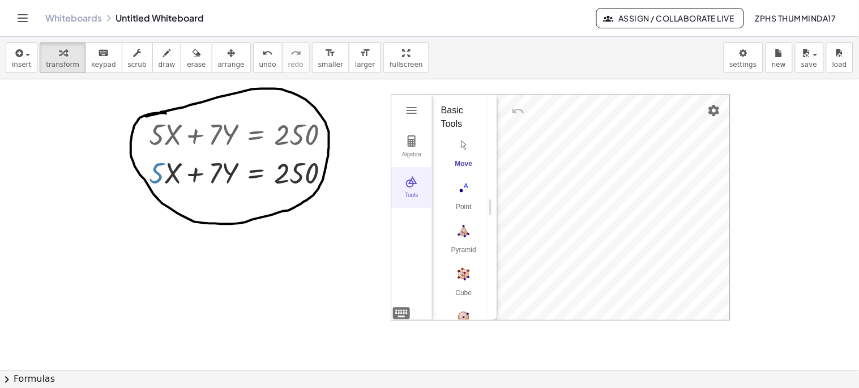
click at [412, 182] on img "3D Calculator" at bounding box center [412, 182] width 14 height 14
click at [414, 143] on img "3D Calculator" at bounding box center [412, 141] width 14 height 14
click at [78, 20] on link "Whiteboards" at bounding box center [73, 17] width 57 height 11
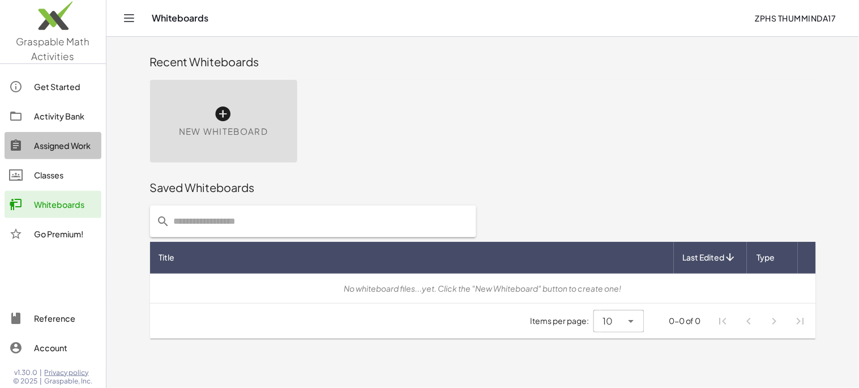
click at [73, 145] on div "Assigned Work" at bounding box center [65, 146] width 63 height 14
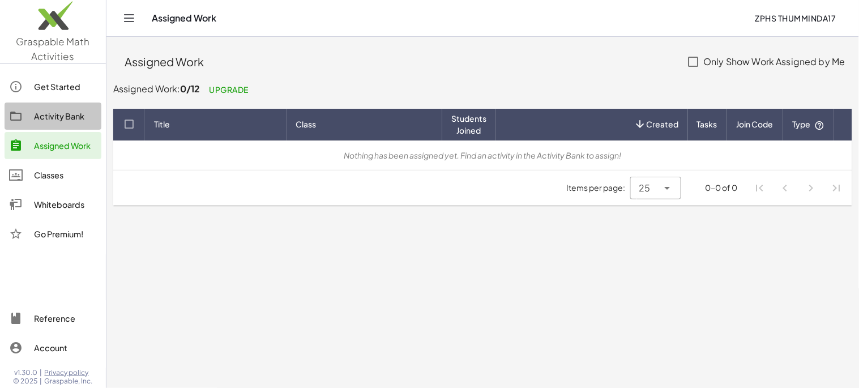
click at [71, 123] on link "Activity Bank" at bounding box center [53, 116] width 97 height 27
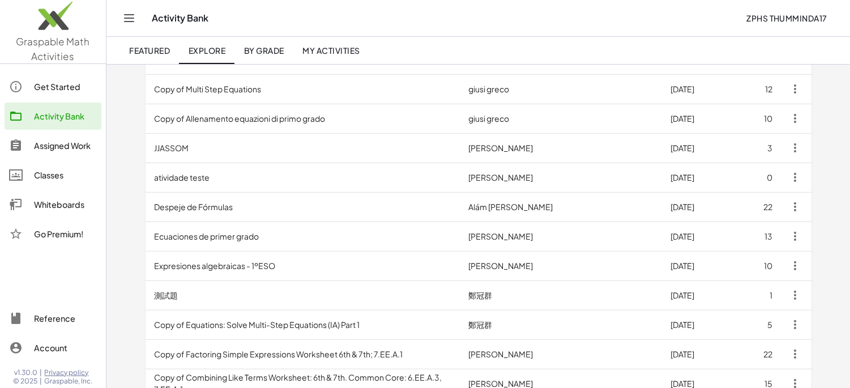
scroll to position [440, 0]
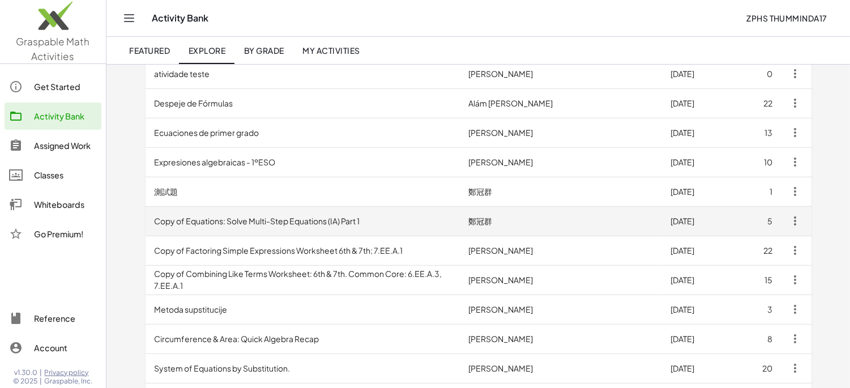
click at [329, 224] on td "Copy of Equations: Solve Multi-Step Equations (IA) Part 1" at bounding box center [303, 220] width 314 height 29
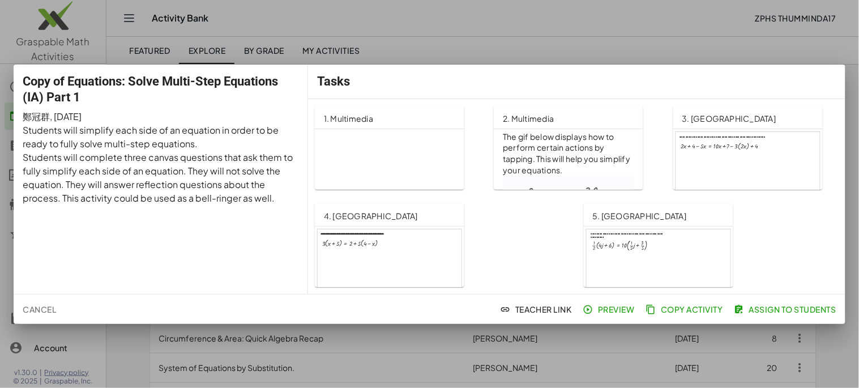
click at [399, 267] on div at bounding box center [390, 270] width 144 height 82
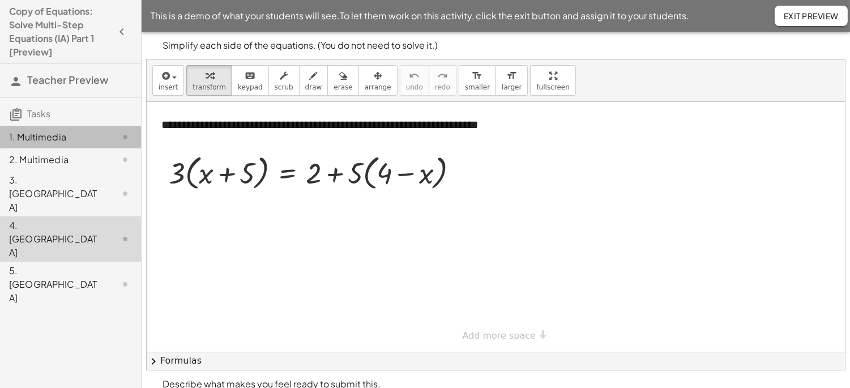
click at [60, 132] on div "1. Multimedia" at bounding box center [54, 137] width 91 height 14
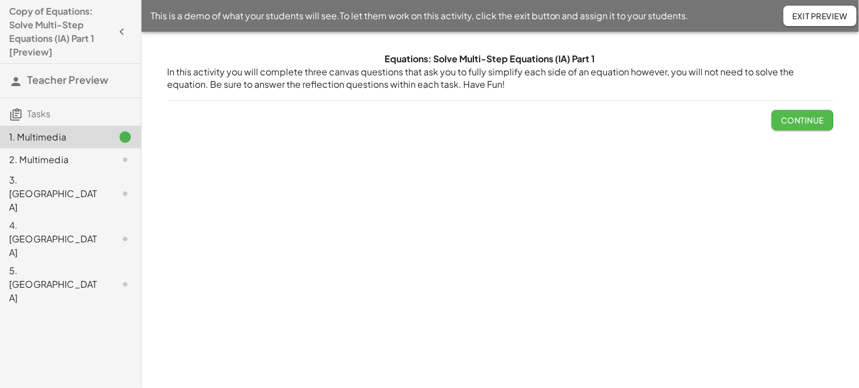
click at [812, 125] on span "Continue" at bounding box center [802, 120] width 43 height 10
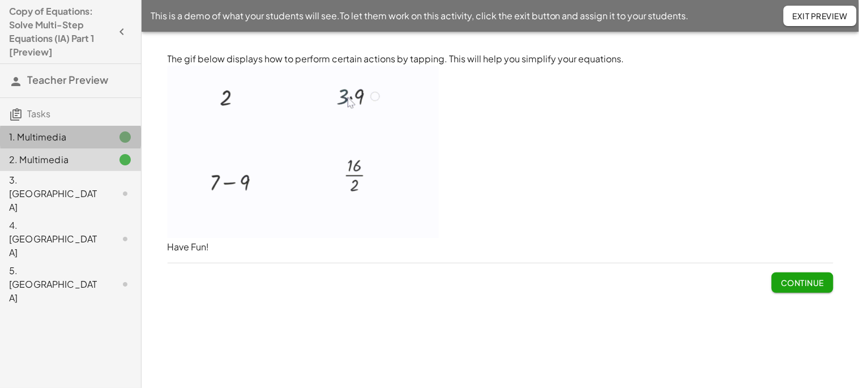
click at [65, 140] on div "1. Multimedia" at bounding box center [54, 137] width 91 height 14
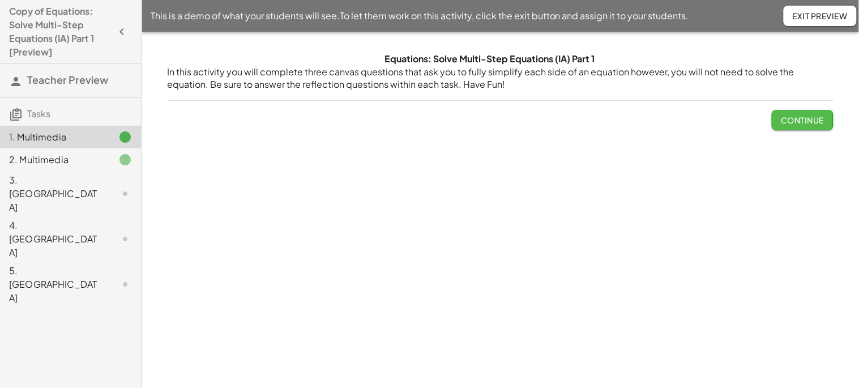
click at [822, 120] on span "Continue" at bounding box center [802, 120] width 43 height 10
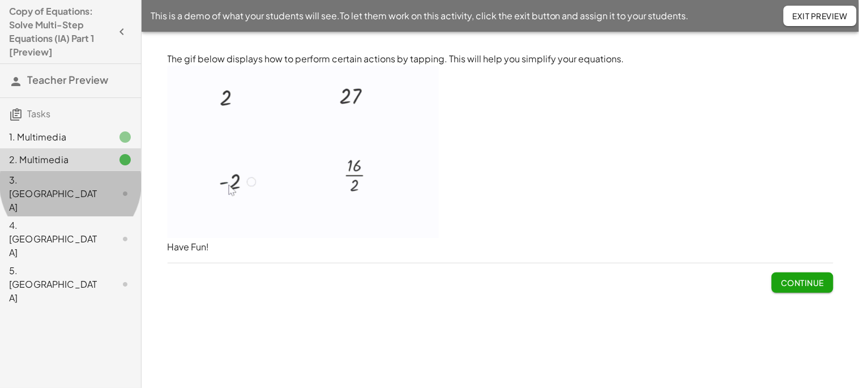
click at [52, 188] on div "3. [GEOGRAPHIC_DATA]" at bounding box center [54, 193] width 91 height 41
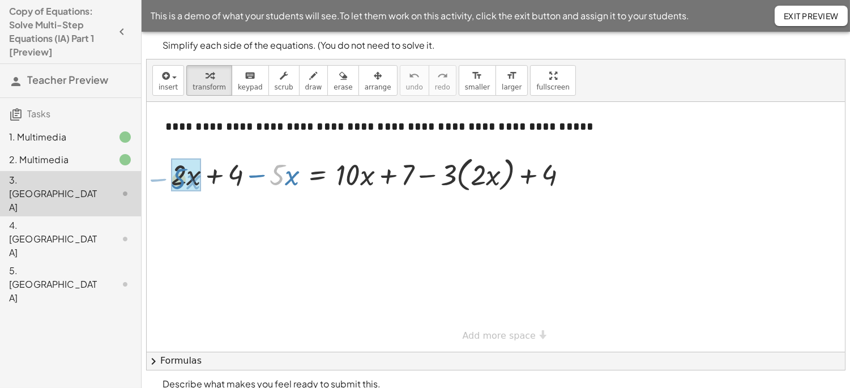
drag, startPoint x: 283, startPoint y: 178, endPoint x: 191, endPoint y: 189, distance: 92.5
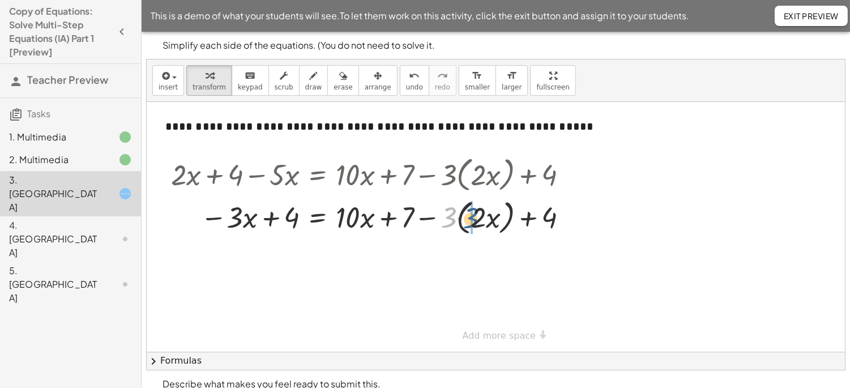
drag, startPoint x: 450, startPoint y: 219, endPoint x: 472, endPoint y: 219, distance: 22.1
click at [472, 219] on div at bounding box center [373, 216] width 417 height 43
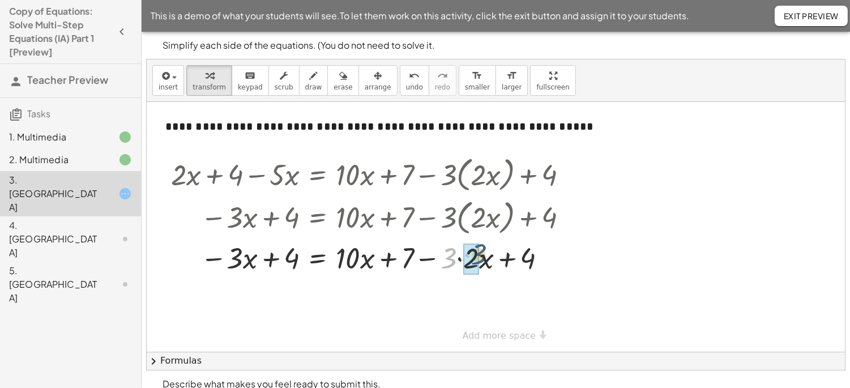
drag, startPoint x: 454, startPoint y: 262, endPoint x: 484, endPoint y: 258, distance: 30.8
click at [484, 258] on div at bounding box center [373, 257] width 417 height 39
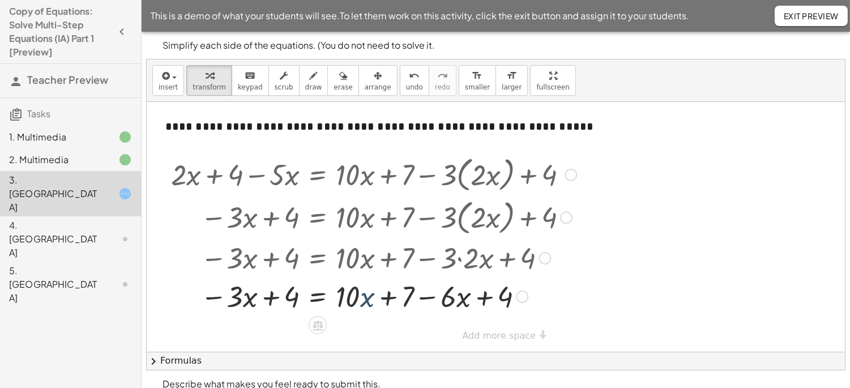
click at [360, 301] on div at bounding box center [373, 295] width 417 height 39
drag, startPoint x: 461, startPoint y: 301, endPoint x: 359, endPoint y: 307, distance: 101.6
click at [359, 307] on div at bounding box center [373, 295] width 417 height 39
drag, startPoint x: 386, startPoint y: 303, endPoint x: 438, endPoint y: 303, distance: 52.7
click at [438, 303] on div at bounding box center [373, 295] width 417 height 43
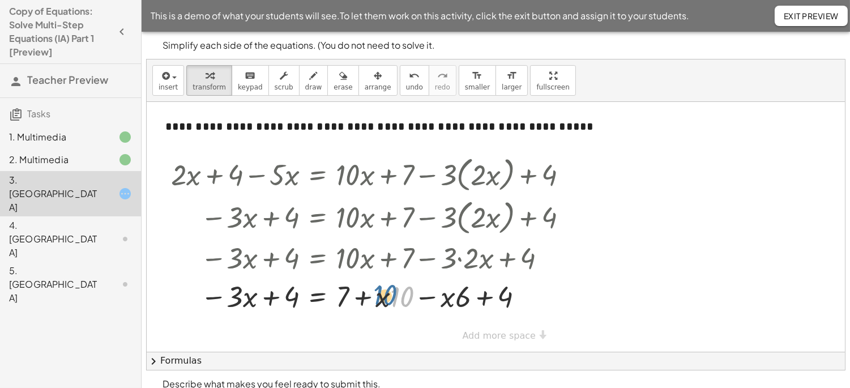
drag, startPoint x: 401, startPoint y: 303, endPoint x: 383, endPoint y: 301, distance: 18.2
click at [383, 301] on div at bounding box center [373, 295] width 417 height 39
drag, startPoint x: 398, startPoint y: 304, endPoint x: 372, endPoint y: 304, distance: 25.5
click at [372, 304] on div at bounding box center [373, 295] width 417 height 39
drag, startPoint x: 457, startPoint y: 300, endPoint x: 404, endPoint y: 301, distance: 52.7
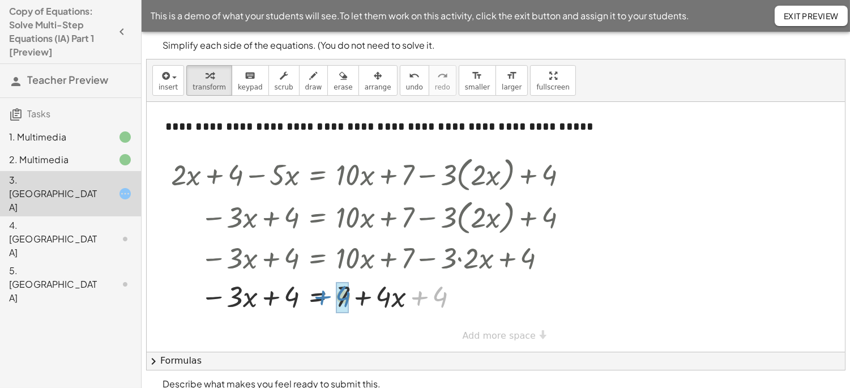
drag, startPoint x: 443, startPoint y: 301, endPoint x: 347, endPoint y: 302, distance: 96.3
drag, startPoint x: 398, startPoint y: 301, endPoint x: 418, endPoint y: 301, distance: 20.4
click at [417, 301] on div at bounding box center [373, 295] width 417 height 39
drag, startPoint x: 387, startPoint y: 299, endPoint x: 254, endPoint y: 300, distance: 133.7
click at [254, 300] on div at bounding box center [373, 295] width 417 height 39
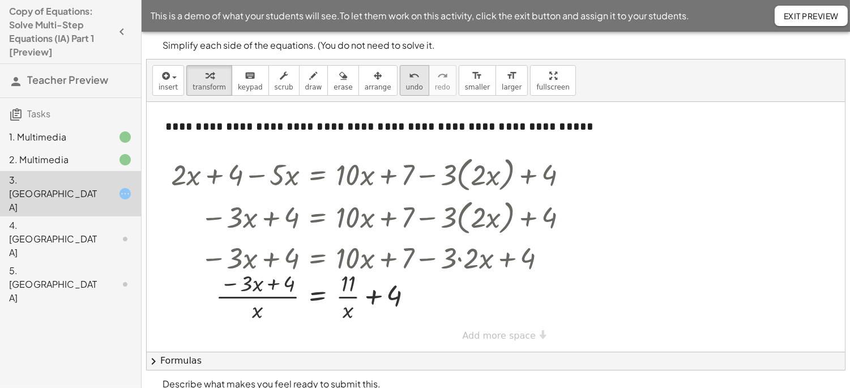
click at [400, 93] on button "undo undo" at bounding box center [414, 80] width 29 height 31
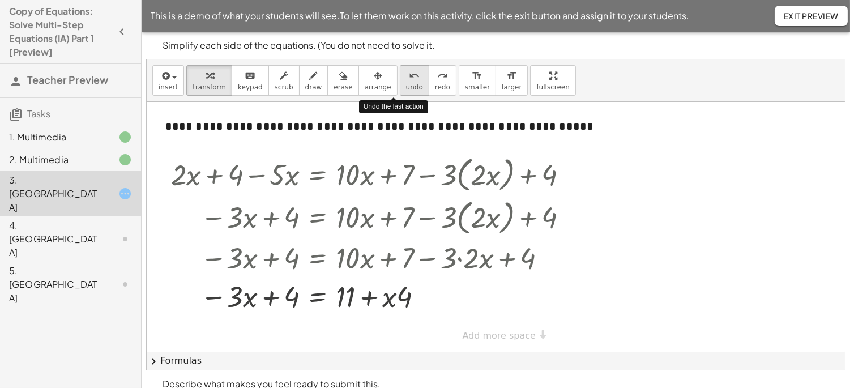
click at [406, 90] on span "undo" at bounding box center [414, 87] width 17 height 8
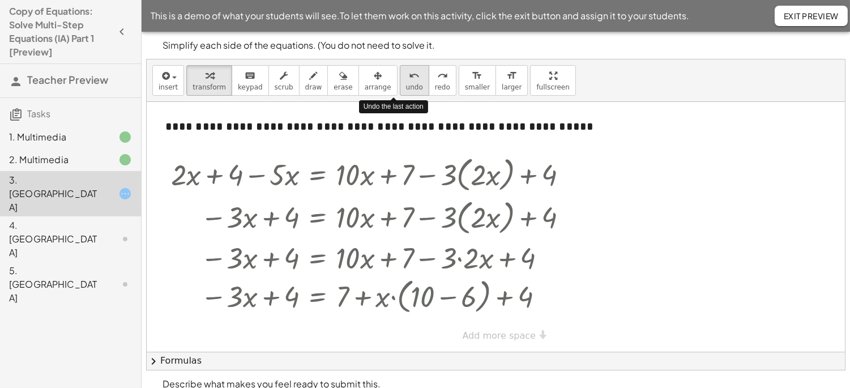
click at [406, 90] on span "undo" at bounding box center [414, 87] width 17 height 8
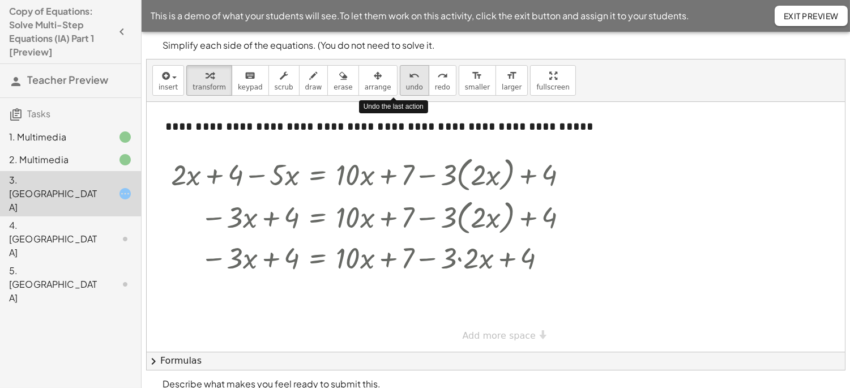
click at [406, 88] on span "undo" at bounding box center [414, 87] width 17 height 8
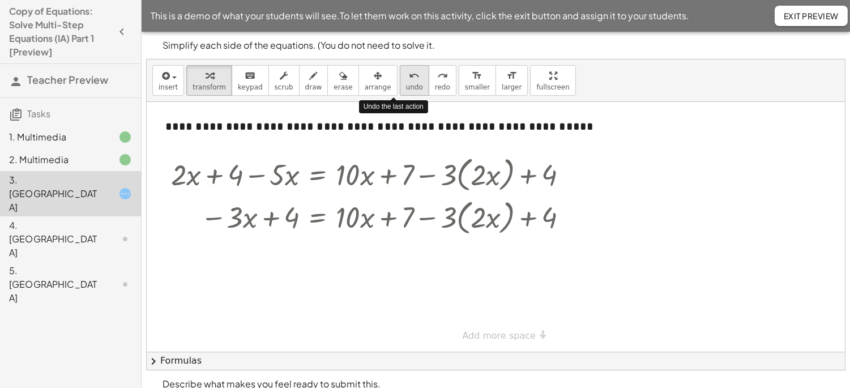
click at [406, 88] on span "undo" at bounding box center [414, 87] width 17 height 8
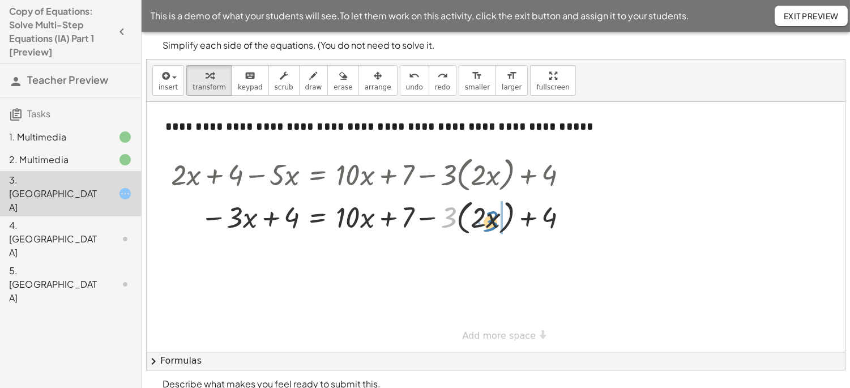
drag, startPoint x: 450, startPoint y: 223, endPoint x: 492, endPoint y: 227, distance: 42.1
click at [492, 227] on div at bounding box center [384, 216] width 438 height 43
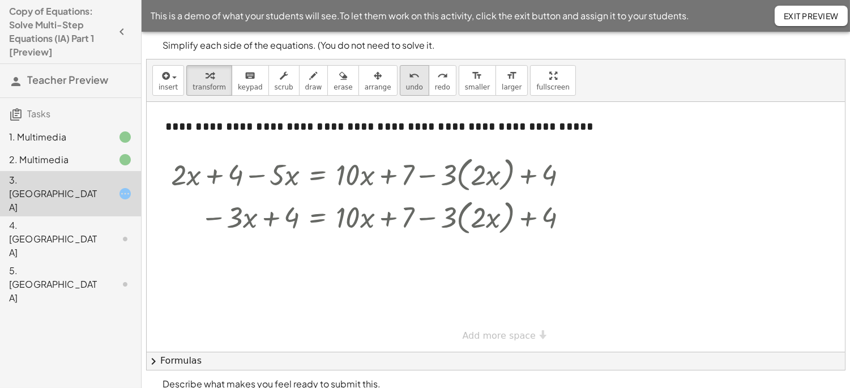
click at [409, 80] on icon "undo" at bounding box center [414, 76] width 11 height 14
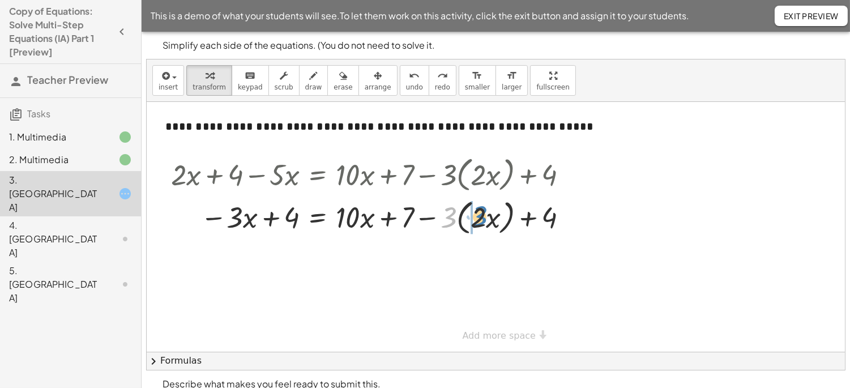
drag, startPoint x: 449, startPoint y: 215, endPoint x: 479, endPoint y: 215, distance: 30.0
click at [479, 214] on div at bounding box center [387, 216] width 445 height 43
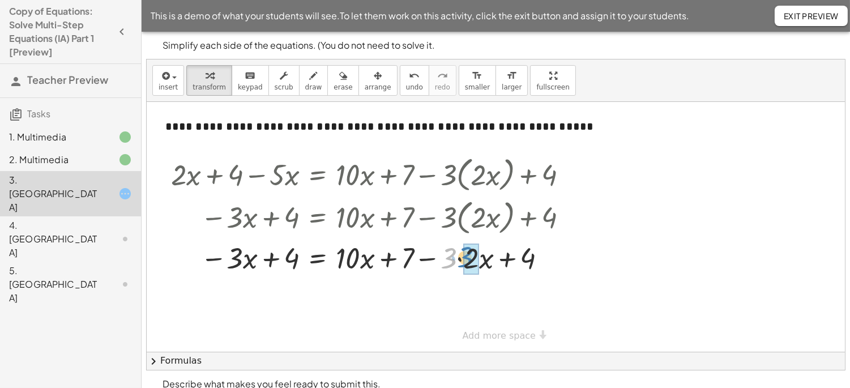
drag, startPoint x: 450, startPoint y: 269, endPoint x: 466, endPoint y: 267, distance: 16.5
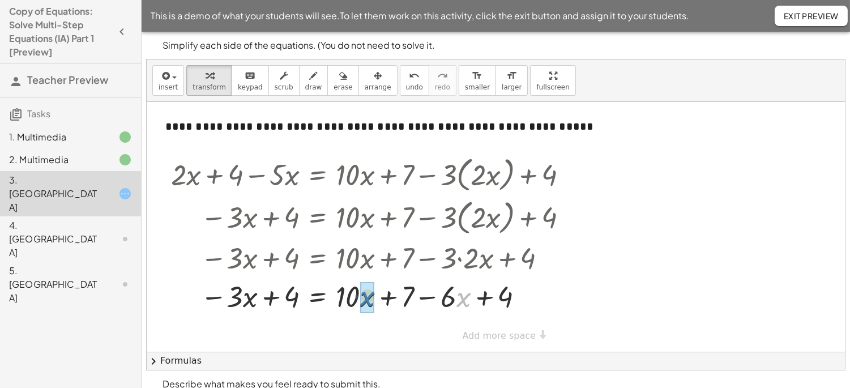
drag, startPoint x: 463, startPoint y: 303, endPoint x: 367, endPoint y: 302, distance: 96.3
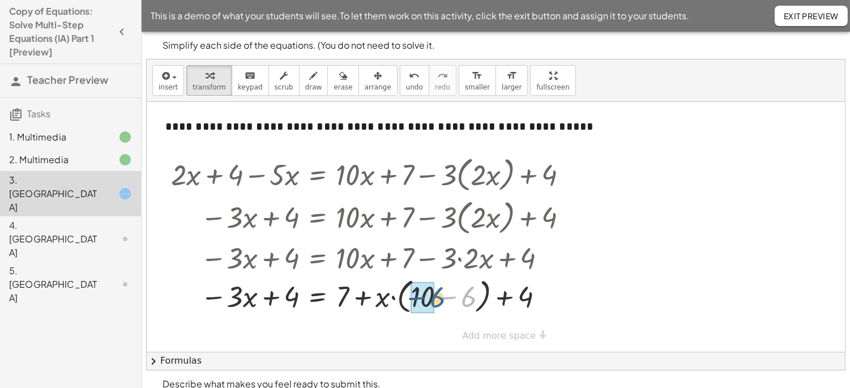
drag, startPoint x: 470, startPoint y: 306, endPoint x: 438, endPoint y: 306, distance: 31.7
click at [438, 306] on div at bounding box center [373, 295] width 417 height 43
drag, startPoint x: 406, startPoint y: 295, endPoint x: 370, endPoint y: 298, distance: 36.4
click at [369, 298] on div at bounding box center [373, 295] width 417 height 39
drag, startPoint x: 384, startPoint y: 300, endPoint x: 456, endPoint y: 306, distance: 72.7
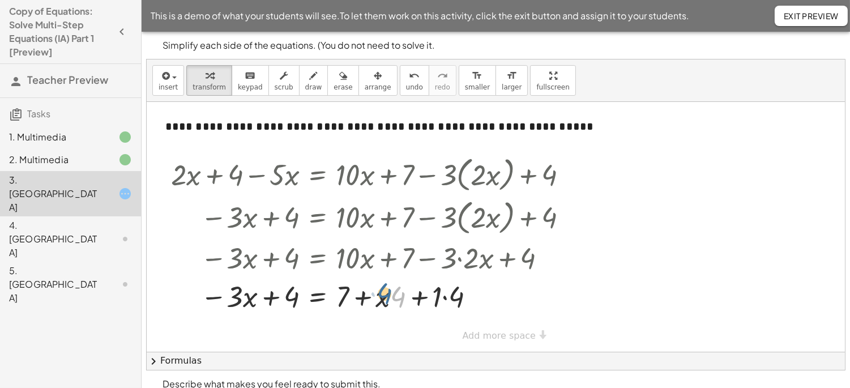
drag, startPoint x: 397, startPoint y: 301, endPoint x: 381, endPoint y: 299, distance: 16.1
click at [381, 299] on div at bounding box center [373, 295] width 417 height 39
drag, startPoint x: 403, startPoint y: 303, endPoint x: 418, endPoint y: 299, distance: 15.7
click at [423, 298] on div at bounding box center [373, 295] width 417 height 39
drag, startPoint x: 296, startPoint y: 297, endPoint x: 508, endPoint y: 301, distance: 212.5
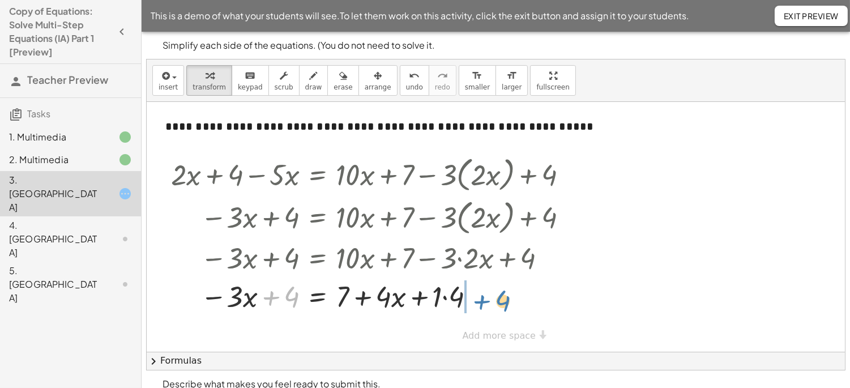
click at [508, 301] on div at bounding box center [373, 295] width 417 height 39
drag, startPoint x: 497, startPoint y: 298, endPoint x: 351, endPoint y: 301, distance: 146.2
click at [351, 301] on div at bounding box center [373, 295] width 417 height 39
drag, startPoint x: 501, startPoint y: 302, endPoint x: 483, endPoint y: 307, distance: 18.3
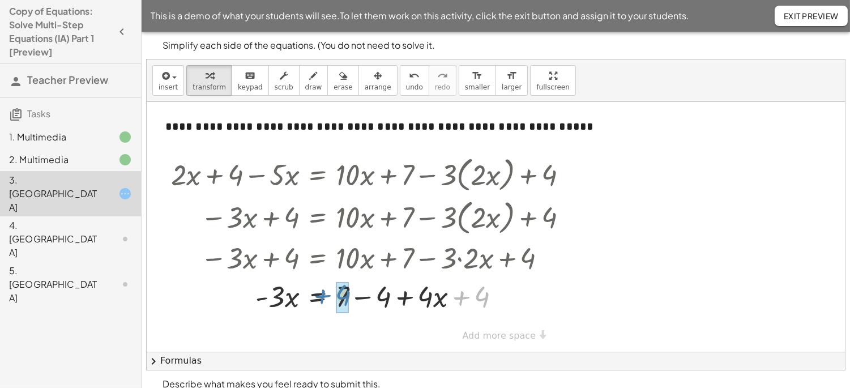
drag, startPoint x: 485, startPoint y: 300, endPoint x: 347, endPoint y: 299, distance: 138.2
drag, startPoint x: 395, startPoint y: 296, endPoint x: 364, endPoint y: 296, distance: 31.2
click at [364, 296] on div at bounding box center [373, 295] width 417 height 39
drag, startPoint x: 395, startPoint y: 290, endPoint x: 353, endPoint y: 295, distance: 42.2
drag, startPoint x: 393, startPoint y: 299, endPoint x: 242, endPoint y: 301, distance: 151.3
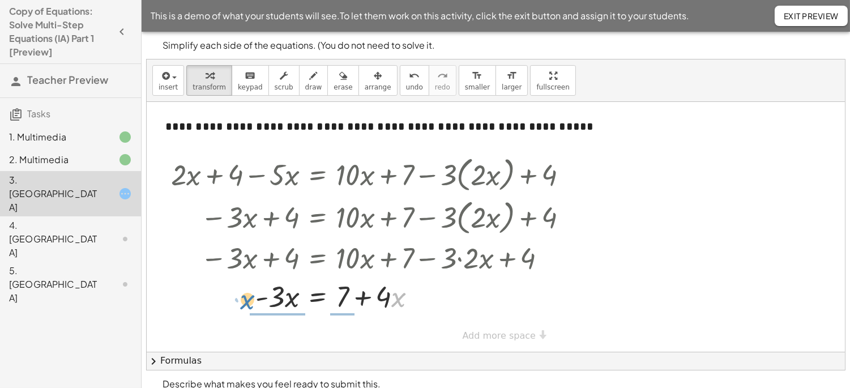
click at [242, 301] on div at bounding box center [373, 295] width 417 height 39
click at [404, 87] on button "undo undo" at bounding box center [414, 80] width 29 height 31
drag, startPoint x: 342, startPoint y: 301, endPoint x: 432, endPoint y: 293, distance: 90.4
click at [432, 293] on div at bounding box center [377, 295] width 427 height 39
drag, startPoint x: 280, startPoint y: 299, endPoint x: 431, endPoint y: 295, distance: 150.2
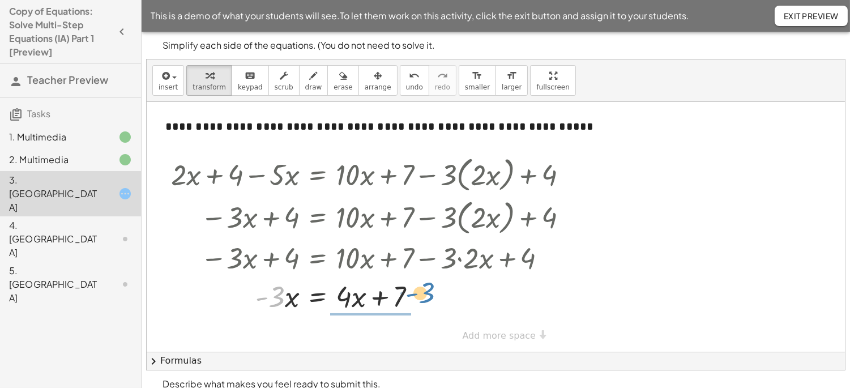
click at [431, 295] on div at bounding box center [377, 295] width 427 height 39
click at [401, 94] on button "undo undo" at bounding box center [414, 80] width 29 height 31
drag, startPoint x: 293, startPoint y: 298, endPoint x: 279, endPoint y: 296, distance: 13.7
click at [279, 296] on div at bounding box center [364, 295] width 454 height 39
drag, startPoint x: 278, startPoint y: 299, endPoint x: 296, endPoint y: 299, distance: 17.6
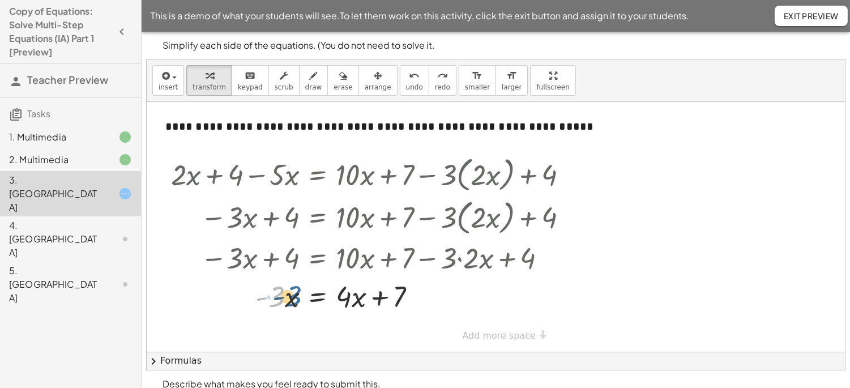
click at [296, 299] on div at bounding box center [364, 295] width 454 height 39
drag, startPoint x: 257, startPoint y: 282, endPoint x: 310, endPoint y: 321, distance: 65.3
drag, startPoint x: 285, startPoint y: 300, endPoint x: 293, endPoint y: 304, distance: 8.9
click at [303, 306] on div at bounding box center [364, 295] width 454 height 39
click at [302, 299] on div at bounding box center [364, 295] width 454 height 39
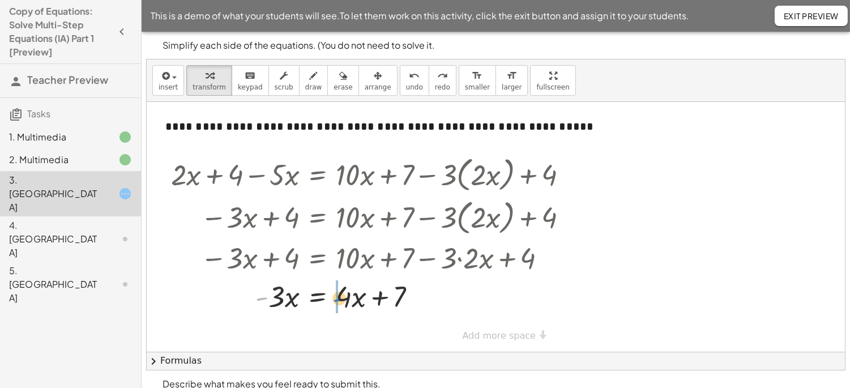
drag, startPoint x: 266, startPoint y: 299, endPoint x: 343, endPoint y: 299, distance: 77.0
click at [343, 299] on div at bounding box center [364, 295] width 454 height 39
click at [276, 303] on div at bounding box center [373, 295] width 417 height 39
drag, startPoint x: 282, startPoint y: 296, endPoint x: 376, endPoint y: 310, distance: 95.1
click at [376, 310] on div at bounding box center [373, 295] width 417 height 39
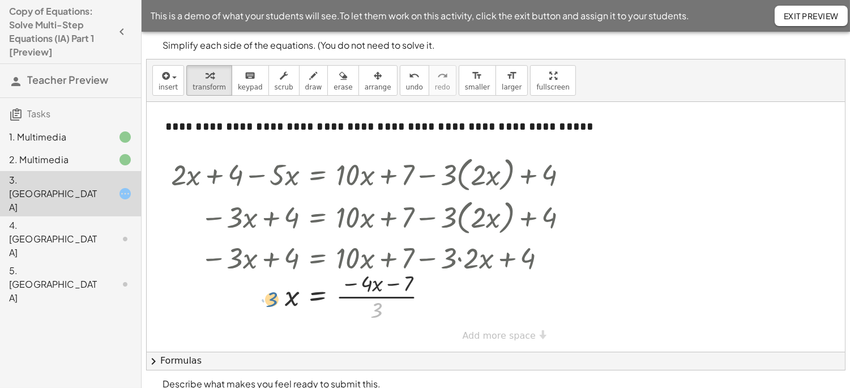
drag, startPoint x: 374, startPoint y: 309, endPoint x: 265, endPoint y: 298, distance: 109.3
click at [265, 298] on div at bounding box center [373, 295] width 417 height 57
drag, startPoint x: 376, startPoint y: 286, endPoint x: 380, endPoint y: 300, distance: 15.1
click at [380, 300] on div at bounding box center [373, 295] width 417 height 57
drag, startPoint x: 289, startPoint y: 303, endPoint x: 397, endPoint y: 320, distance: 108.4
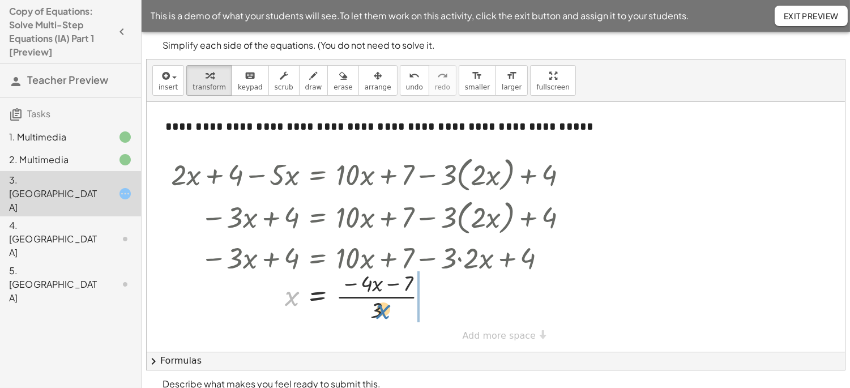
click at [395, 320] on div at bounding box center [373, 295] width 417 height 57
click at [406, 87] on span "undo" at bounding box center [414, 87] width 17 height 8
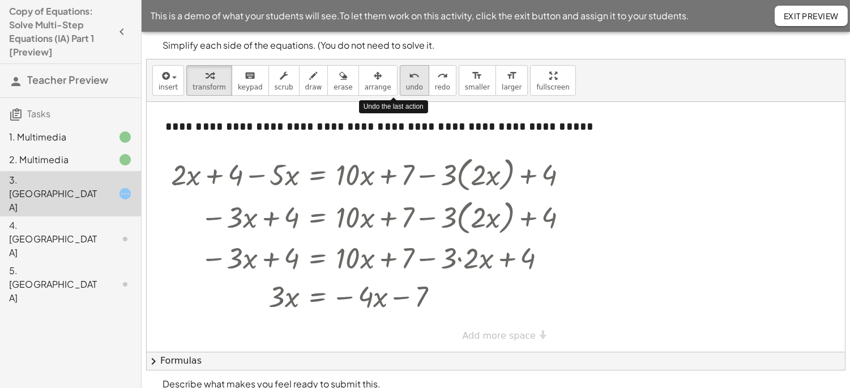
click at [406, 87] on span "undo" at bounding box center [414, 87] width 17 height 8
